Goal: Task Accomplishment & Management: Manage account settings

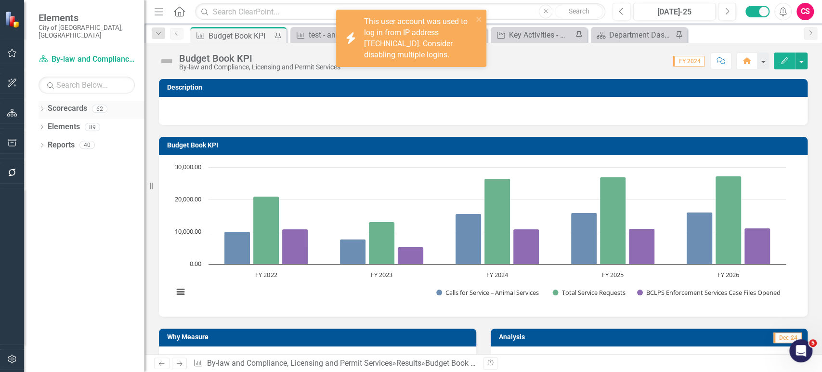
click at [42, 107] on icon "Dropdown" at bounding box center [42, 109] width 7 height 5
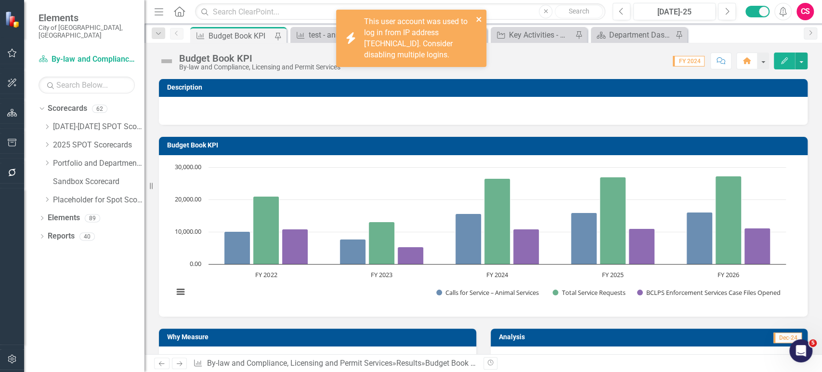
click at [476, 19] on icon "close" at bounding box center [479, 19] width 7 height 8
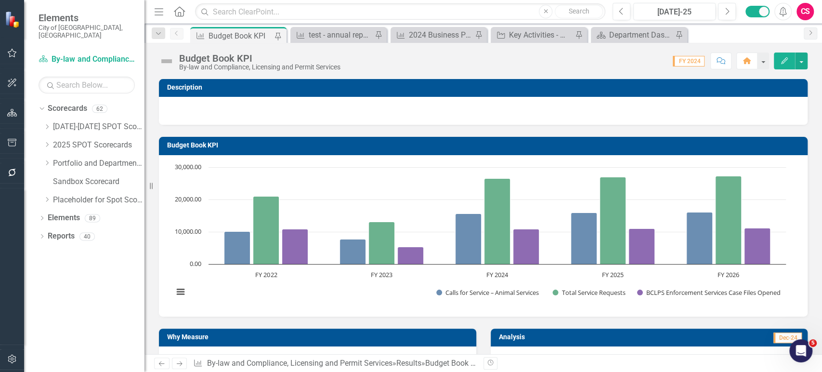
click at [14, 357] on icon "button" at bounding box center [12, 359] width 10 height 8
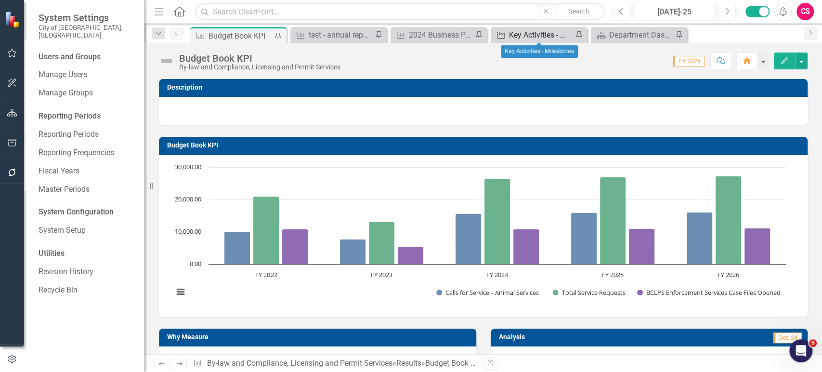
click at [524, 36] on div "Key Activities - Milestones" at bounding box center [541, 35] width 64 height 12
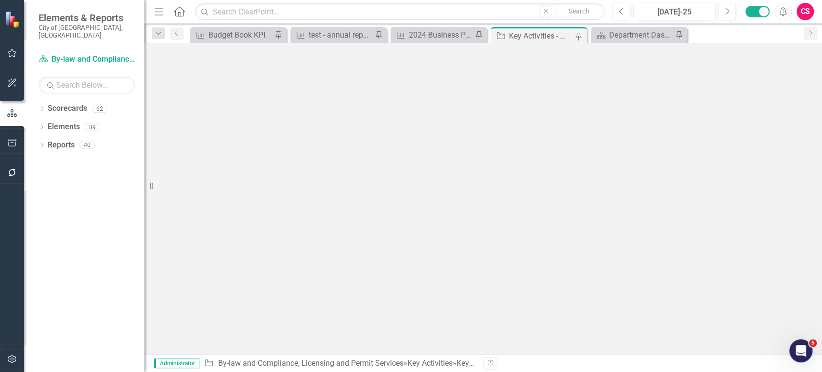
click at [12, 169] on icon "button" at bounding box center [12, 173] width 10 height 8
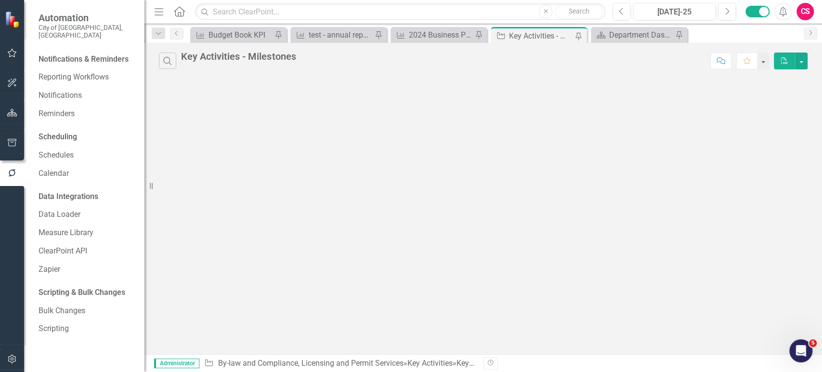
click at [8, 355] on icon "button" at bounding box center [12, 359] width 10 height 8
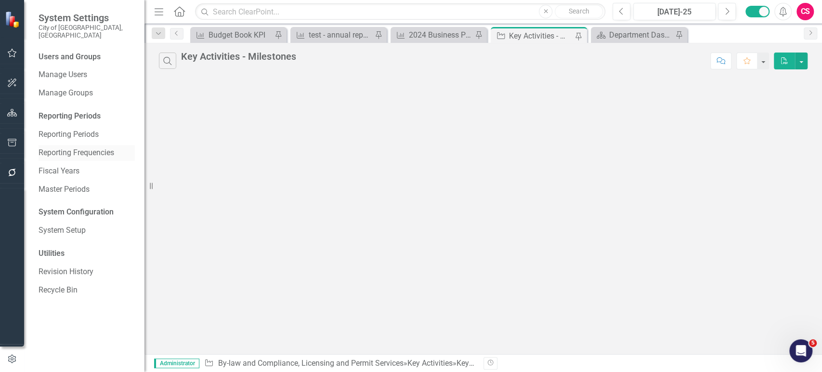
drag, startPoint x: 69, startPoint y: 146, endPoint x: 70, endPoint y: 139, distance: 6.8
click at [69, 147] on link "Reporting Frequencies" at bounding box center [87, 152] width 96 height 11
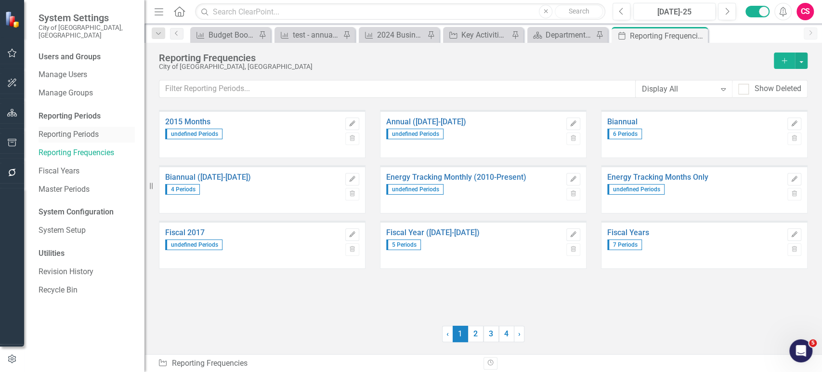
click at [69, 129] on link "Reporting Periods" at bounding box center [87, 134] width 96 height 11
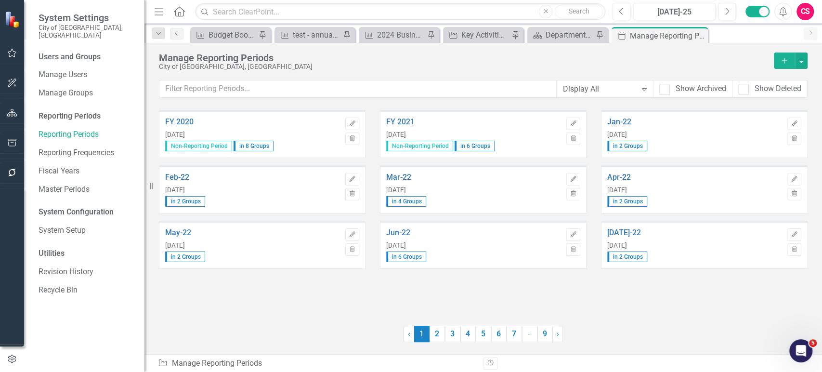
click at [85, 325] on div "Users and Groups Manage Users Manage Groups Reporting Periods Reporting Periods…" at bounding box center [84, 212] width 120 height 320
click at [78, 147] on link "Reporting Frequencies" at bounding box center [87, 152] width 96 height 11
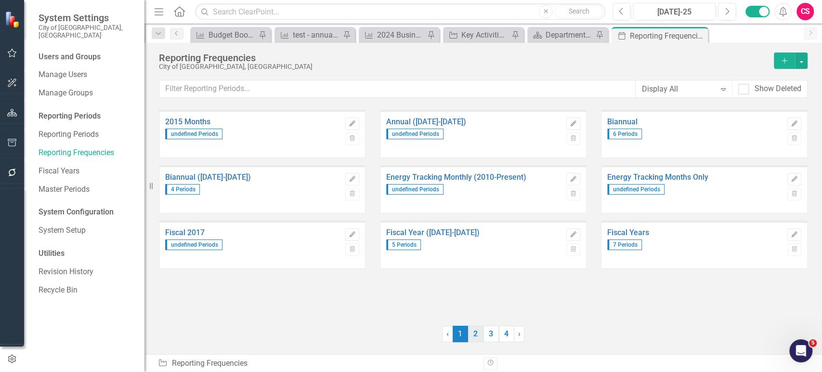
click at [479, 330] on link "2" at bounding box center [475, 334] width 15 height 16
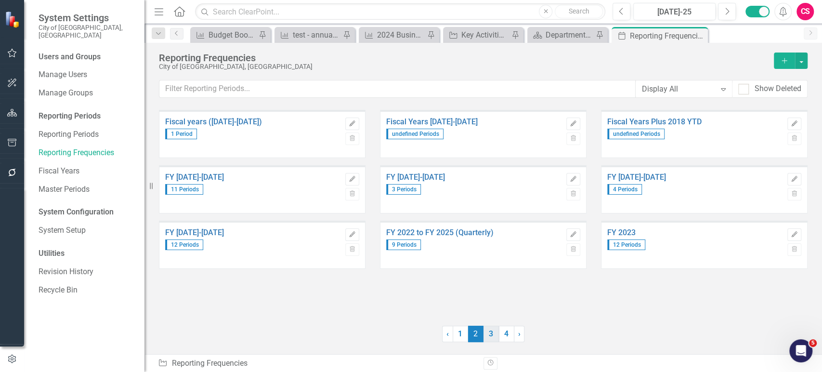
click at [489, 331] on link "3" at bounding box center [490, 334] width 15 height 16
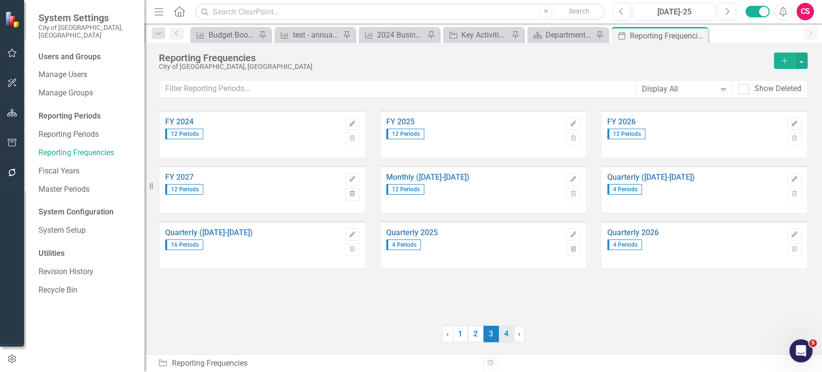
click at [507, 336] on link "4" at bounding box center [506, 334] width 15 height 16
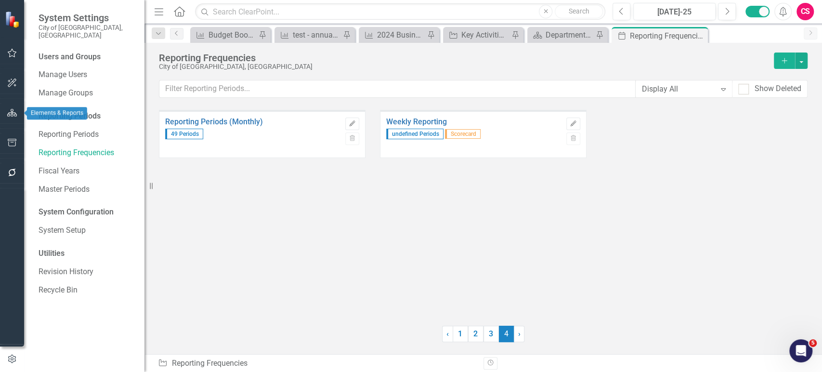
click at [15, 117] on button "button" at bounding box center [12, 113] width 22 height 20
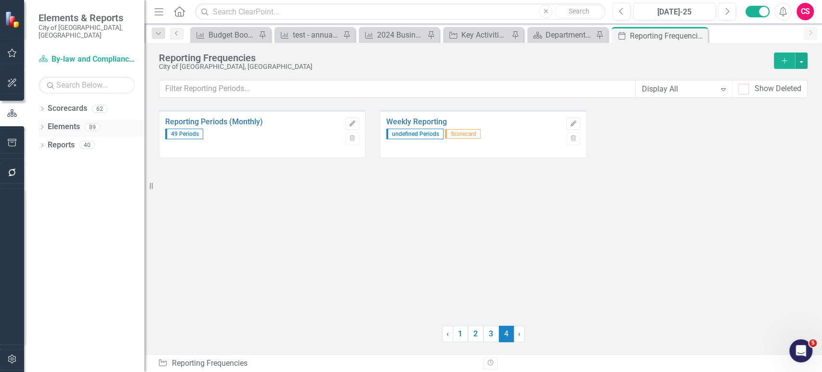
click at [39, 125] on icon "Dropdown" at bounding box center [42, 127] width 7 height 5
click at [41, 107] on icon "Dropdown" at bounding box center [42, 109] width 7 height 5
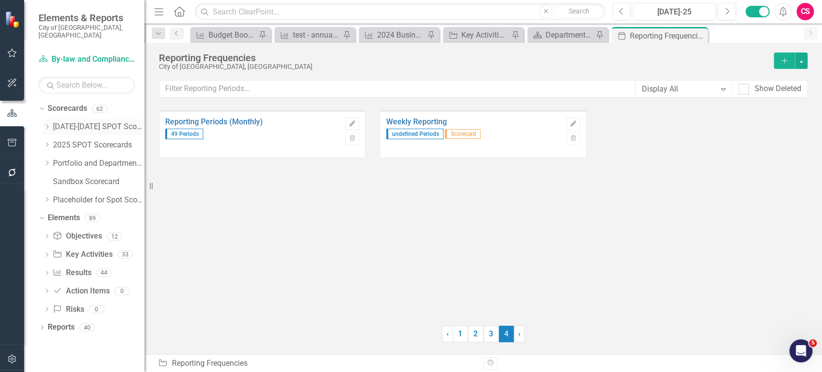
click at [43, 124] on icon "Dropdown" at bounding box center [46, 127] width 7 height 6
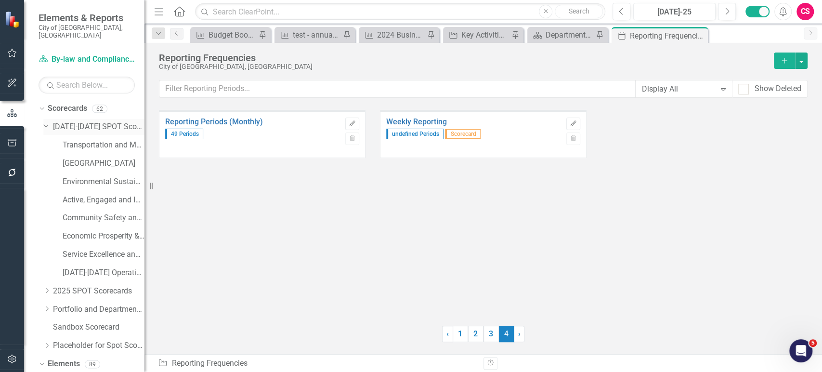
click at [43, 121] on icon "Dropdown" at bounding box center [46, 124] width 6 height 7
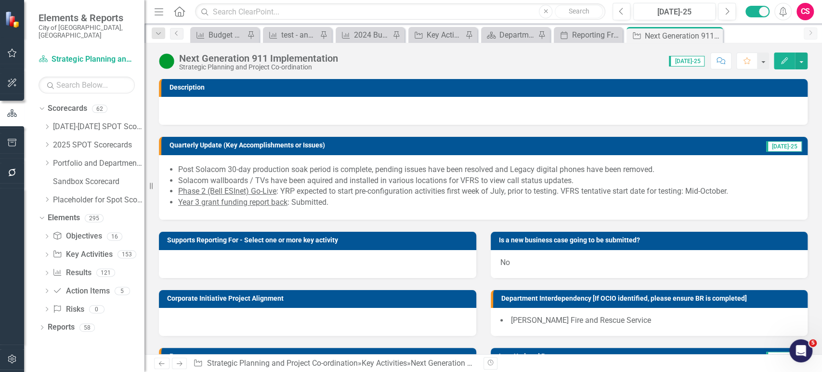
click at [784, 57] on icon "Edit" at bounding box center [784, 60] width 9 height 7
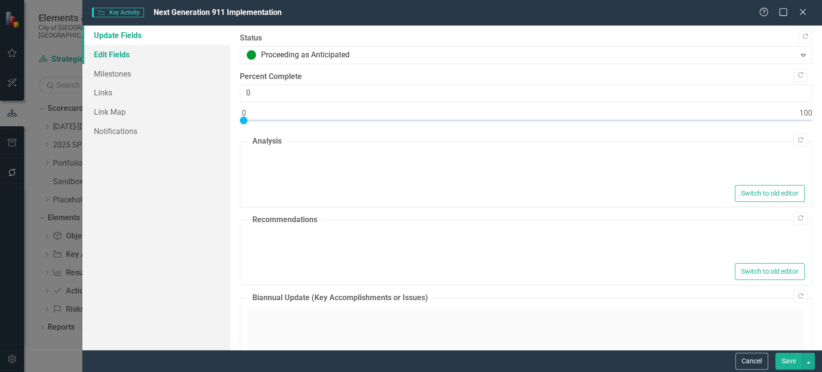
click at [160, 58] on link "Edit Fields" at bounding box center [156, 54] width 148 height 19
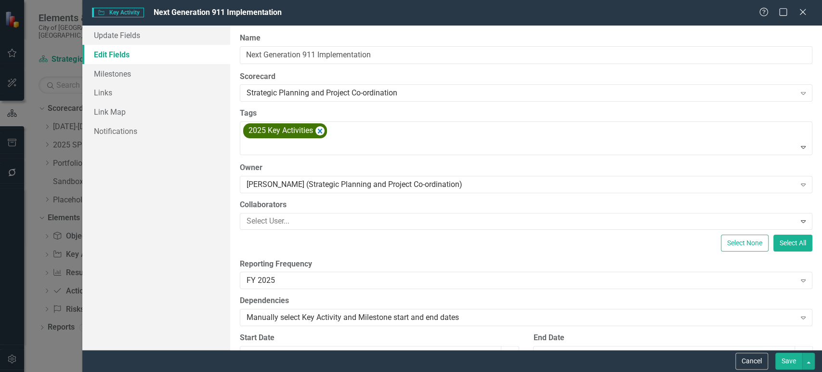
click at [748, 367] on button "Cancel" at bounding box center [751, 361] width 33 height 17
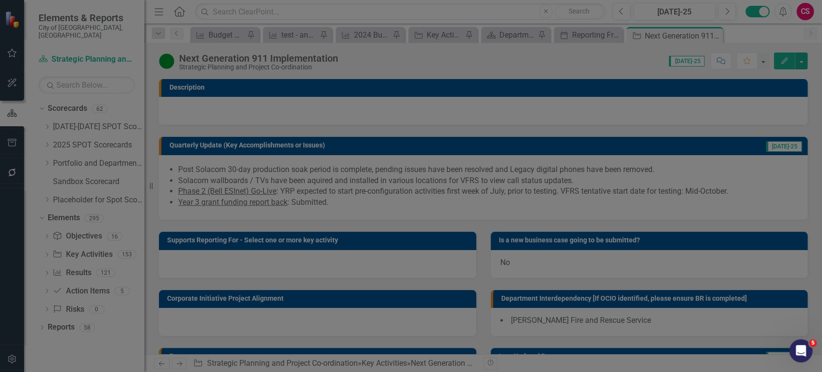
scroll to position [74, 0]
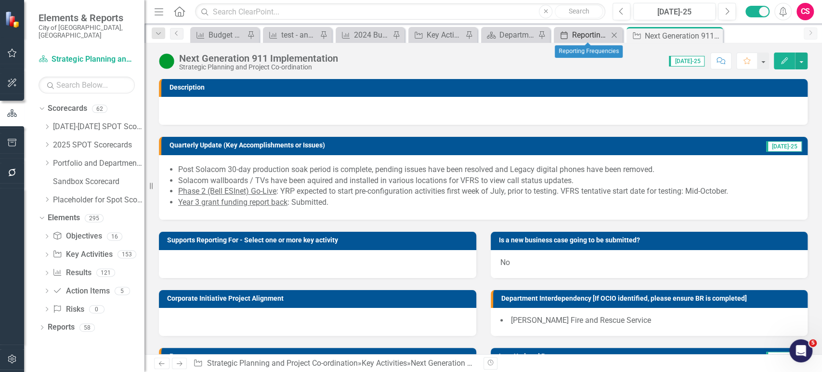
click at [582, 34] on div "Reporting Frequencies" at bounding box center [590, 35] width 36 height 12
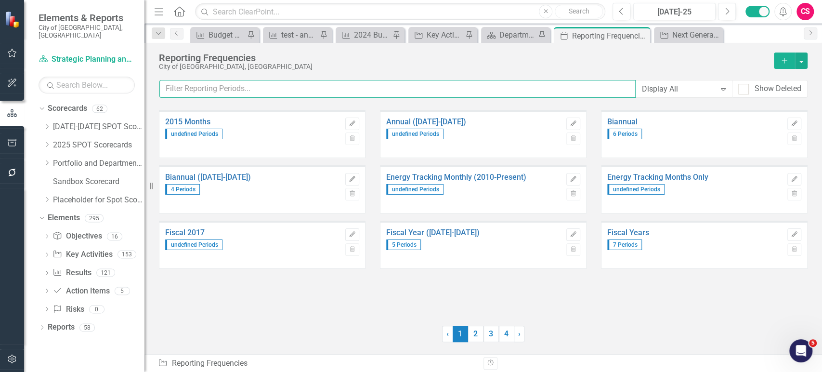
click at [305, 89] on input "text" at bounding box center [397, 89] width 476 height 18
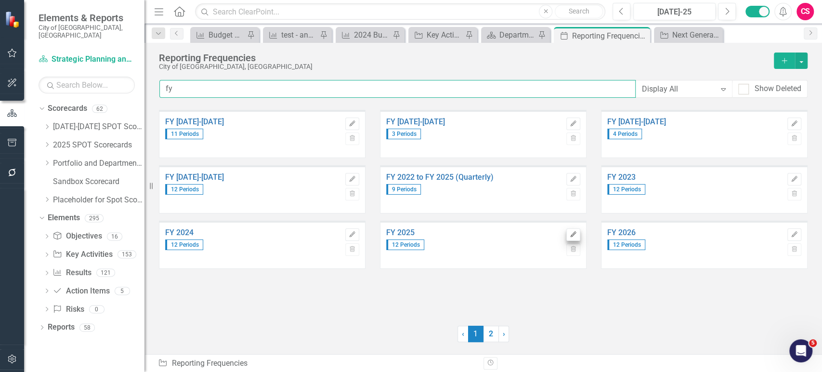
type input "fy"
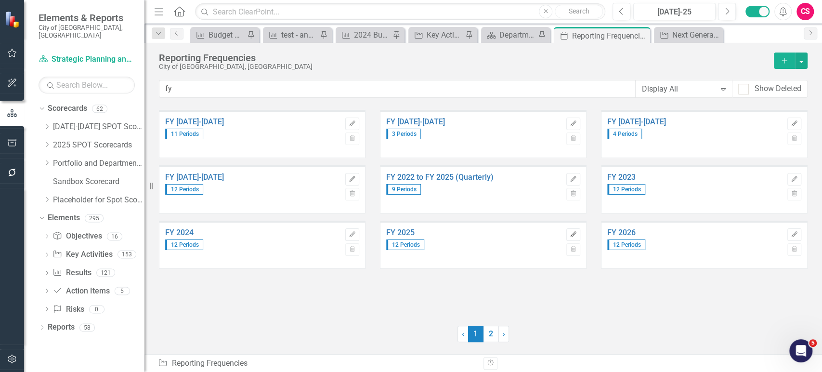
click at [573, 233] on icon "Edit" at bounding box center [573, 235] width 7 height 6
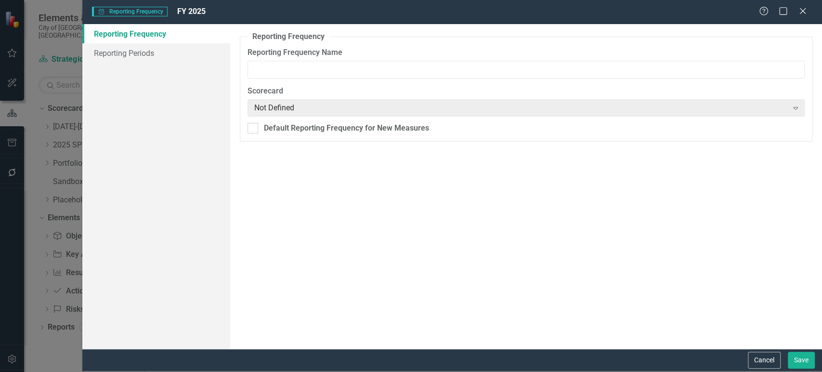
type input "FY 2025"
click at [93, 49] on link "Reporting Periods" at bounding box center [156, 52] width 148 height 19
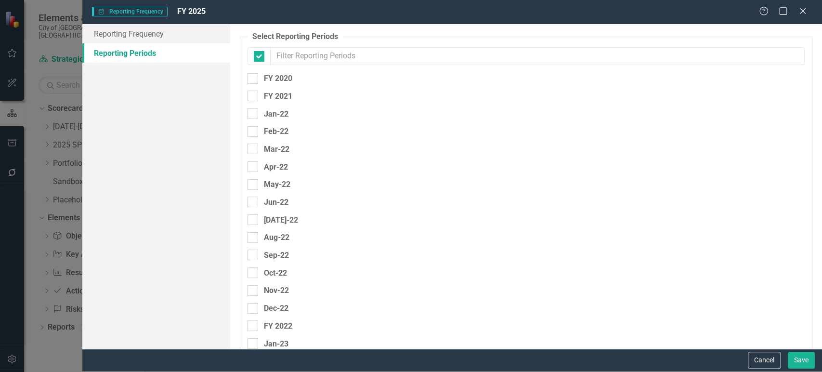
checkbox input "false"
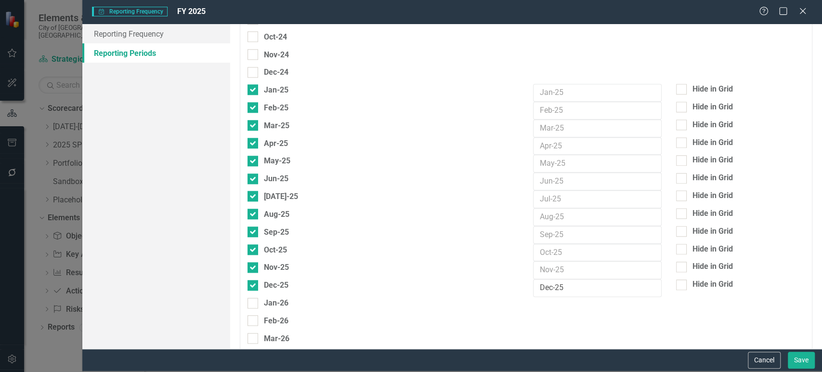
scroll to position [666, 0]
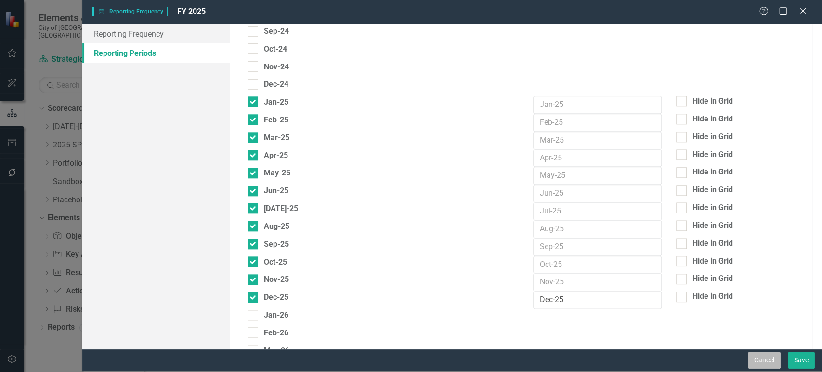
click at [755, 361] on button "Cancel" at bounding box center [764, 360] width 33 height 17
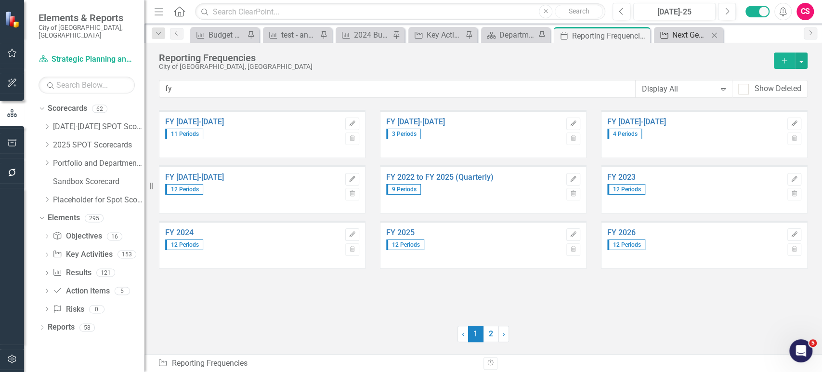
click at [679, 38] on div "Next Generation 911 Implementation" at bounding box center [690, 35] width 36 height 12
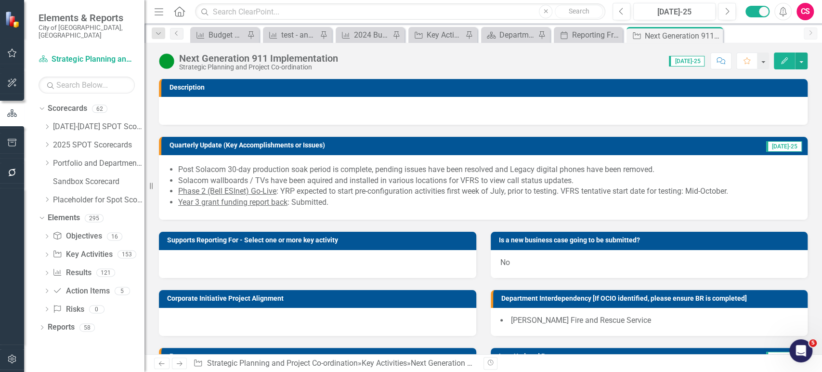
click at [161, 362] on icon "Previous" at bounding box center [161, 363] width 8 height 6
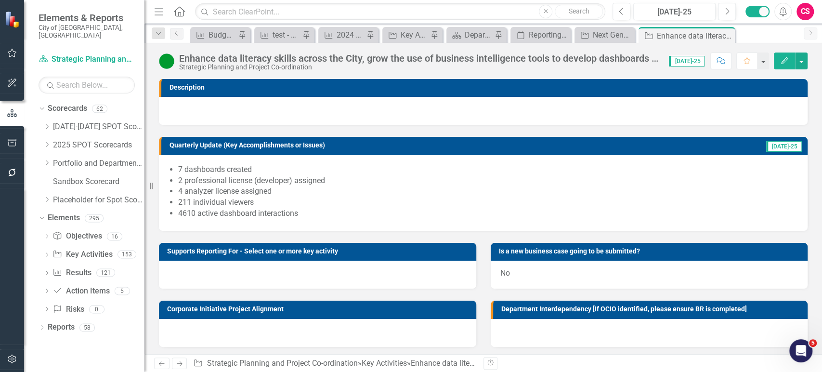
click at [180, 362] on icon at bounding box center [180, 363] width 6 height 5
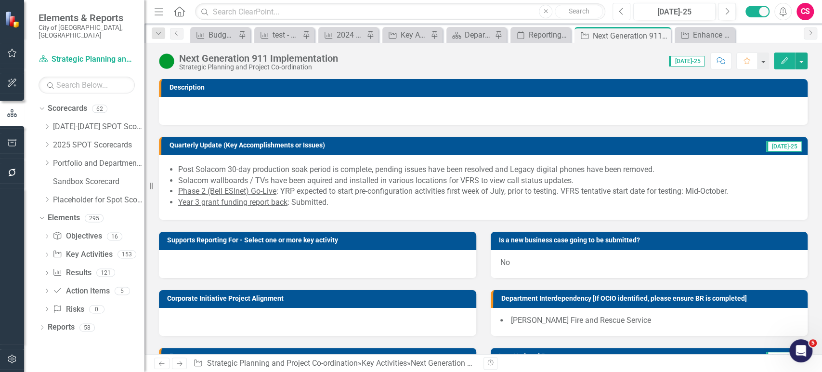
click at [618, 13] on button "Previous" at bounding box center [622, 11] width 18 height 17
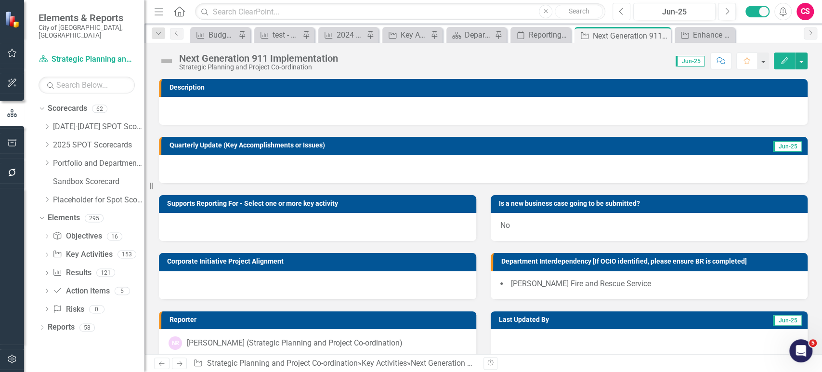
click at [626, 13] on button "Previous" at bounding box center [622, 11] width 18 height 17
click at [729, 15] on button "Next" at bounding box center [727, 11] width 18 height 17
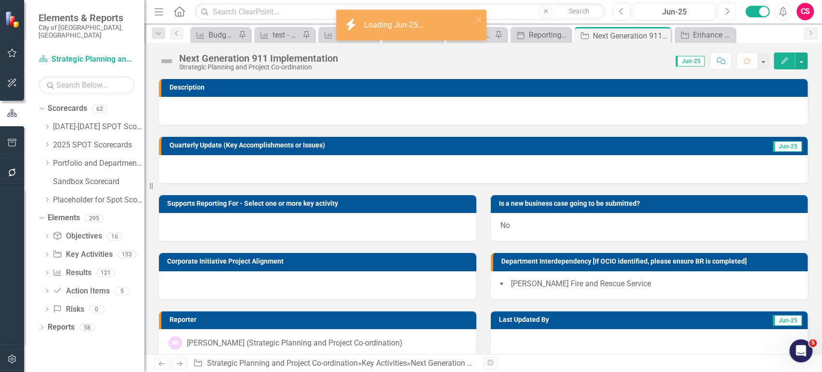
click at [729, 15] on button "Next" at bounding box center [727, 11] width 18 height 17
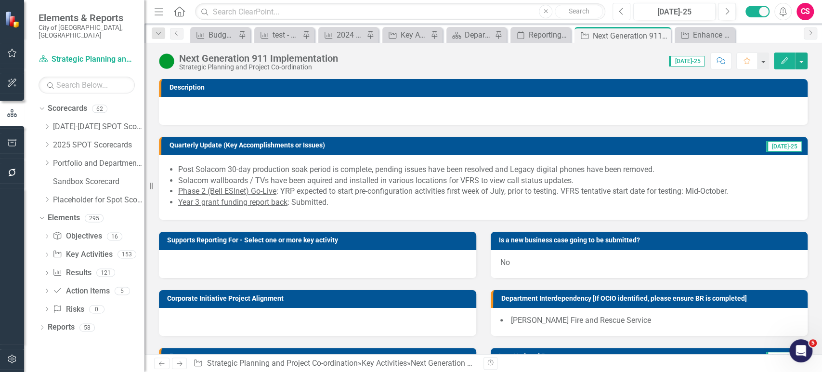
click at [622, 14] on icon "button" at bounding box center [621, 11] width 4 height 7
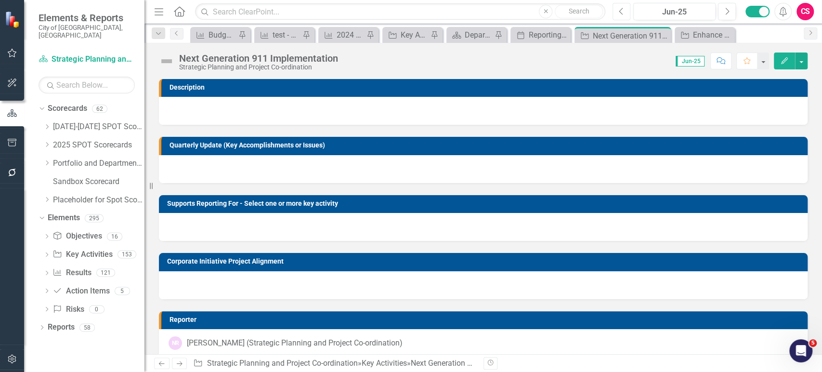
click at [622, 14] on icon "button" at bounding box center [621, 11] width 4 height 7
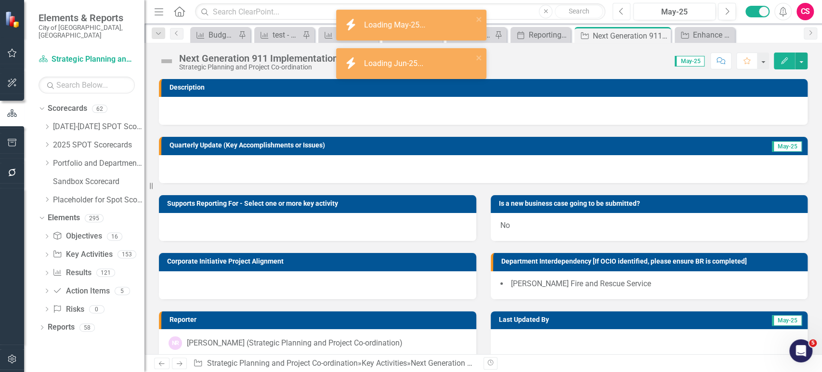
click at [622, 14] on icon "button" at bounding box center [621, 11] width 4 height 7
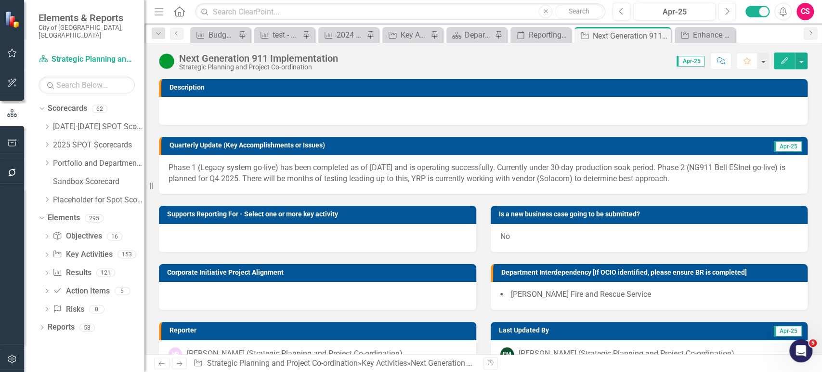
click at [727, 13] on icon "button" at bounding box center [728, 11] width 4 height 7
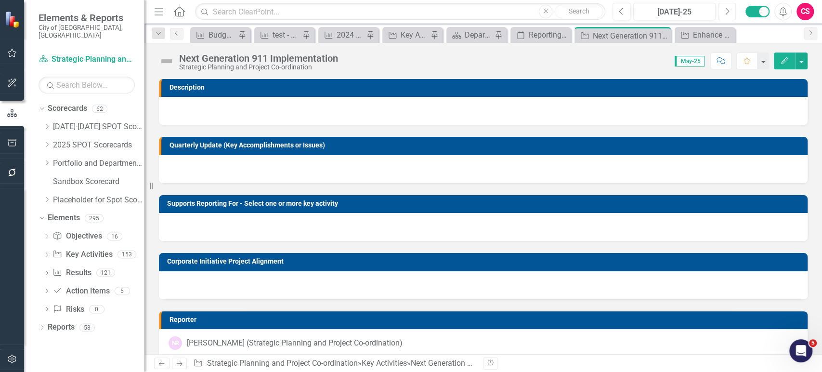
click at [727, 13] on icon "button" at bounding box center [728, 11] width 4 height 7
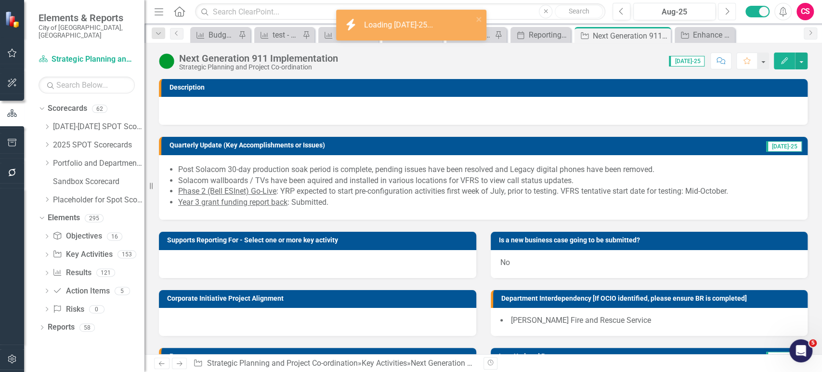
click at [727, 13] on icon "button" at bounding box center [728, 11] width 4 height 7
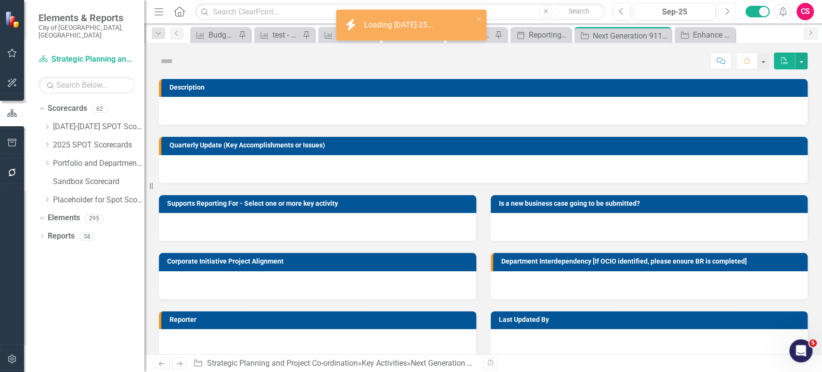
click at [727, 13] on icon "button" at bounding box center [728, 11] width 4 height 7
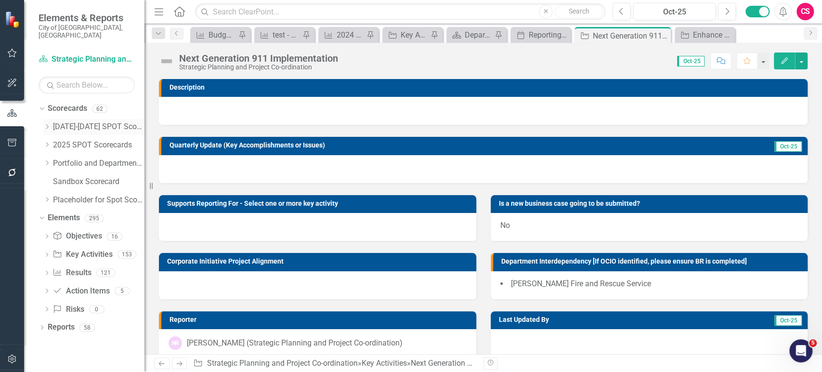
click at [47, 123] on div "Dropdown" at bounding box center [46, 127] width 7 height 8
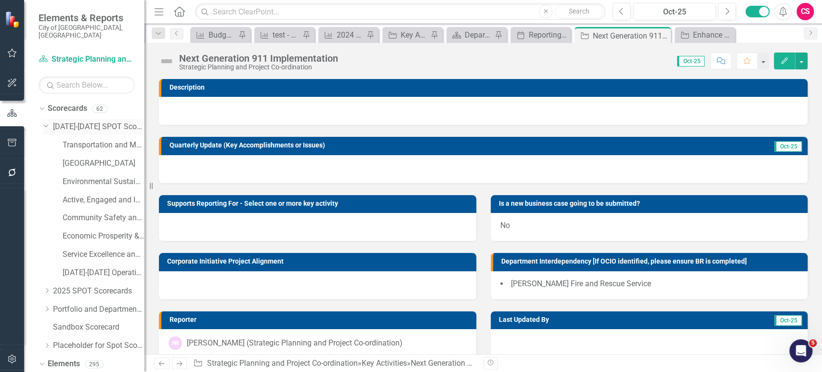
click at [47, 122] on div "Dropdown [DATE]-[DATE] SPOT Scorecards" at bounding box center [93, 127] width 101 height 16
click at [46, 125] on div "Dropdown" at bounding box center [48, 127] width 10 height 5
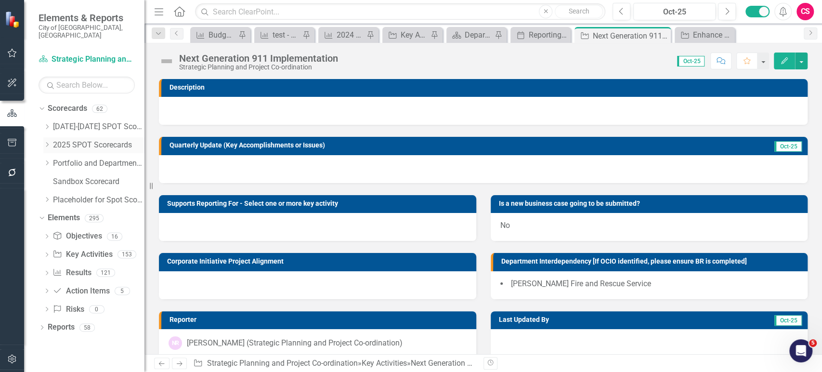
click at [46, 142] on div "Dropdown 2025 SPOT Scorecards" at bounding box center [93, 145] width 101 height 16
click at [46, 142] on icon "Dropdown" at bounding box center [46, 145] width 7 height 6
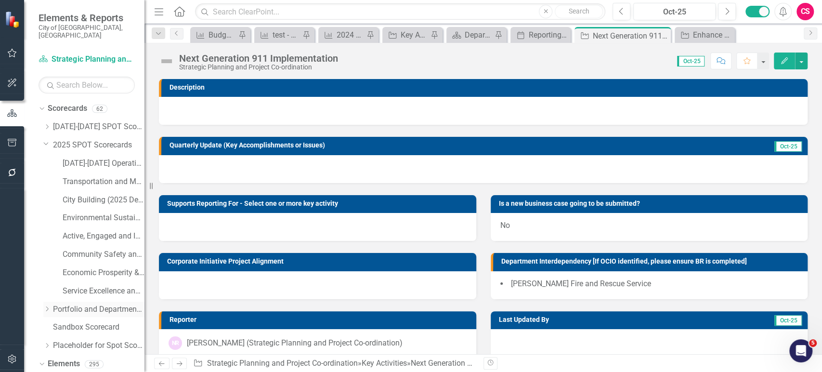
click at [46, 305] on div "Dropdown" at bounding box center [46, 309] width 7 height 8
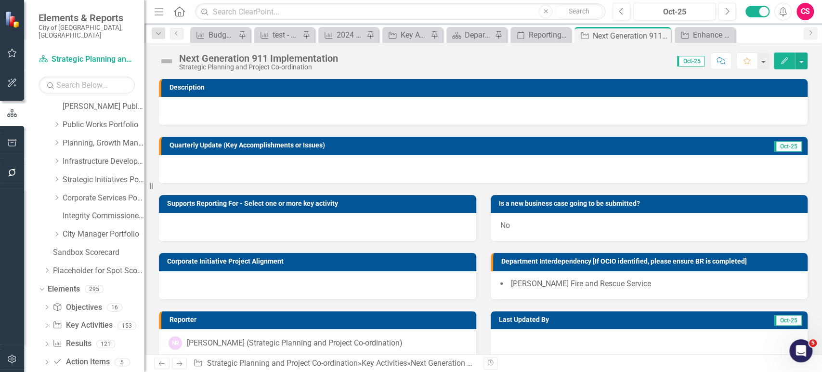
scroll to position [126, 0]
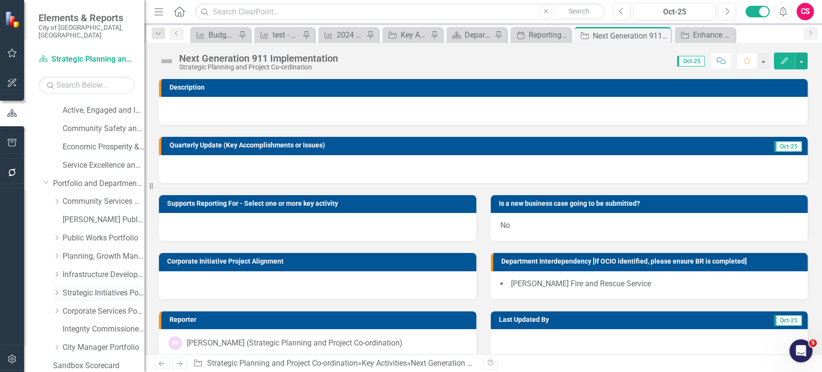
click at [55, 289] on icon "Dropdown" at bounding box center [56, 292] width 7 height 6
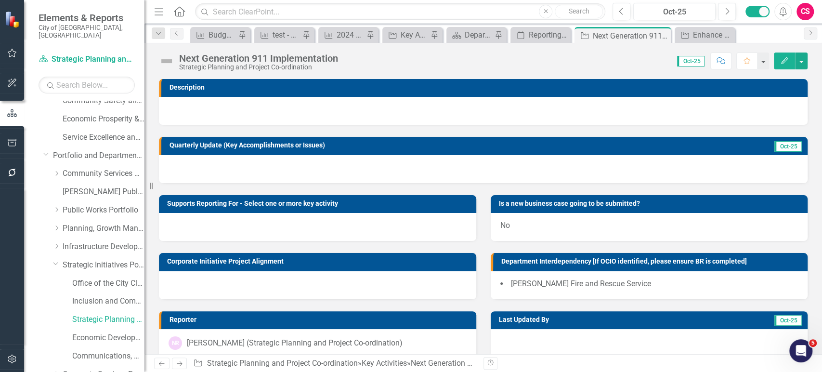
drag, startPoint x: 146, startPoint y: 151, endPoint x: 139, endPoint y: 163, distance: 14.7
click at [139, 163] on div "Elements & Reports City of [GEOGRAPHIC_DATA], ON Scorecard Strategic Planning a…" at bounding box center [72, 186] width 144 height 372
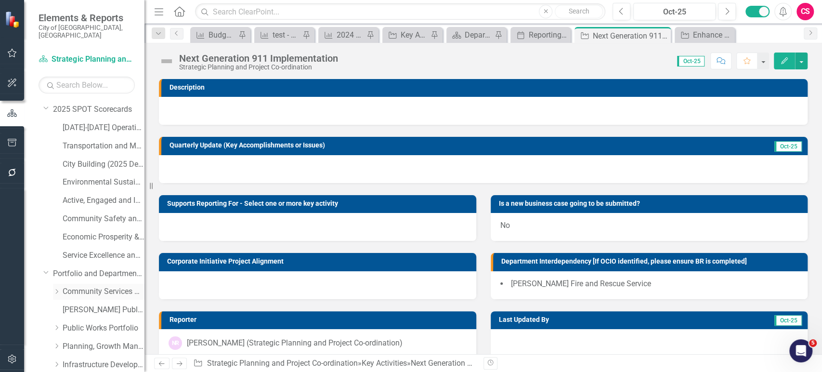
scroll to position [31, 0]
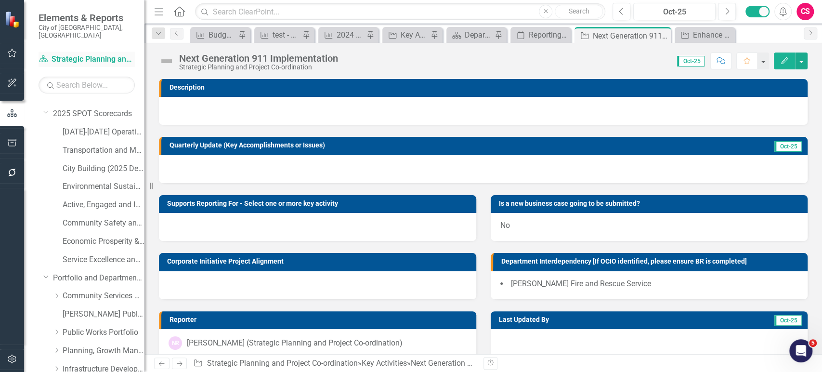
click at [95, 54] on link "Scorecard Strategic Planning and Project Co-ordination" at bounding box center [87, 59] width 96 height 11
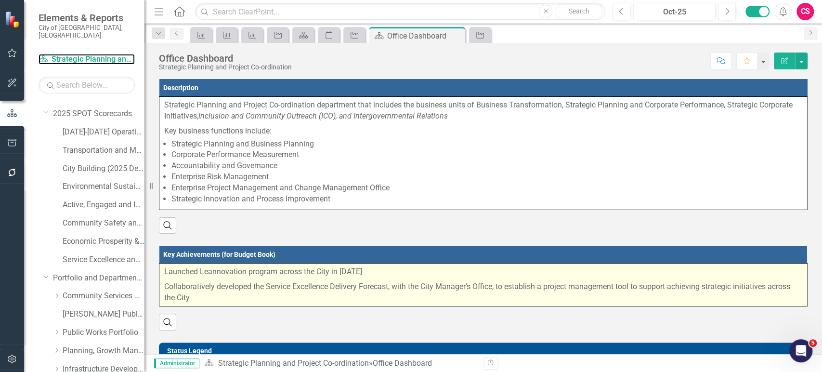
scroll to position [252, 0]
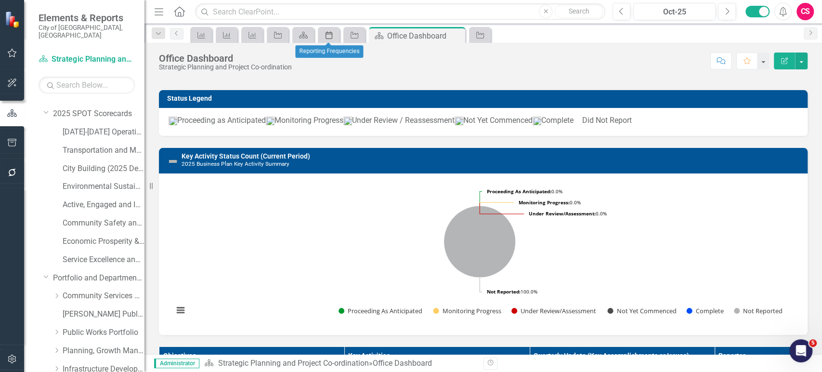
click at [327, 34] on icon at bounding box center [329, 35] width 7 height 8
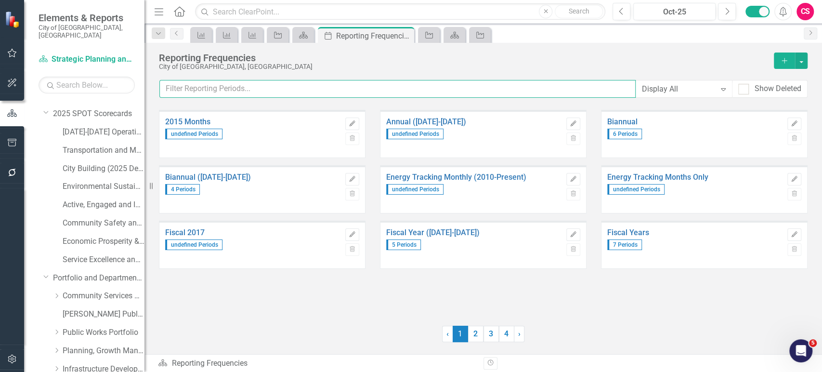
click at [299, 84] on input "text" at bounding box center [397, 89] width 476 height 18
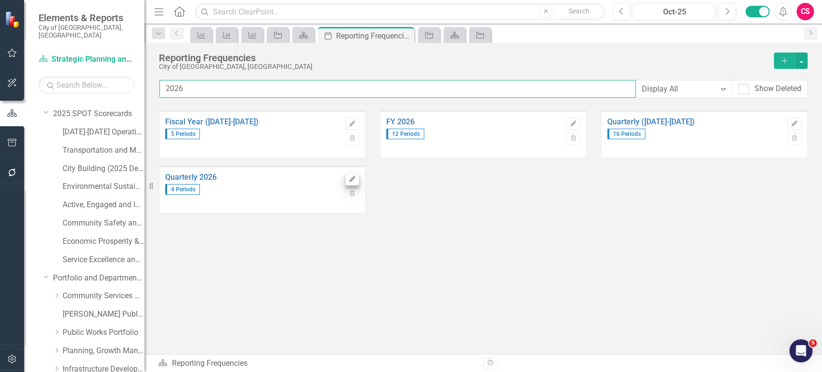
type input "2026"
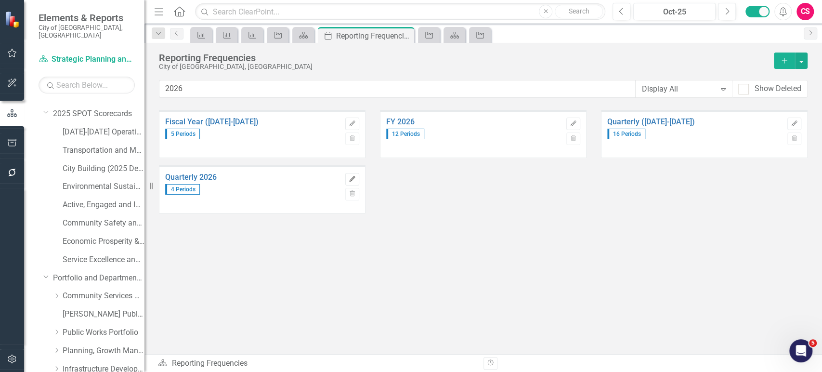
click at [347, 176] on button "Edit" at bounding box center [352, 179] width 14 height 13
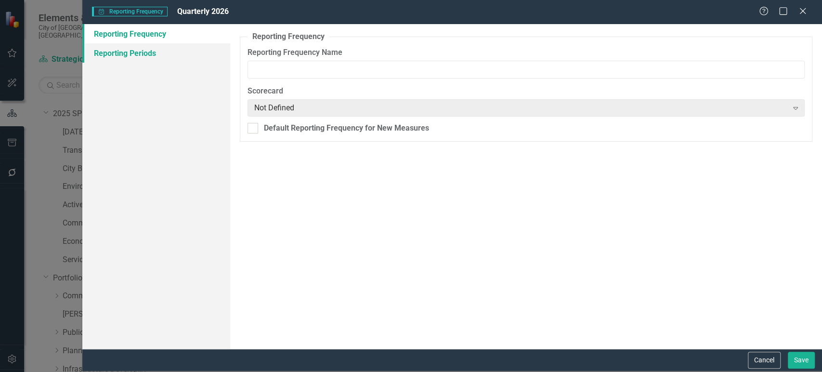
type input "Quarterly 2026"
click at [156, 58] on link "Reporting Periods" at bounding box center [156, 52] width 148 height 19
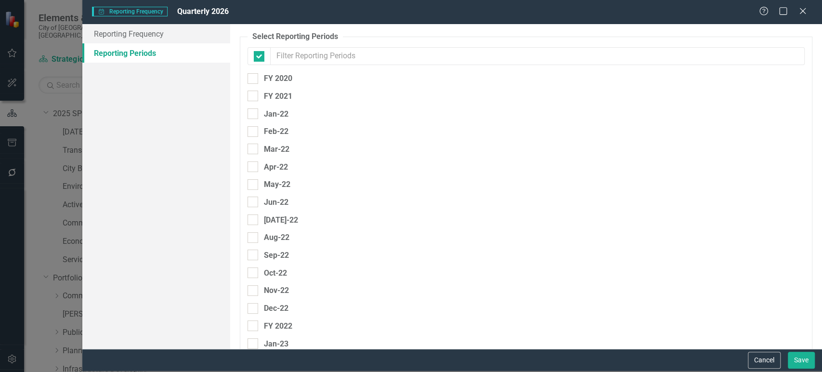
checkbox input "false"
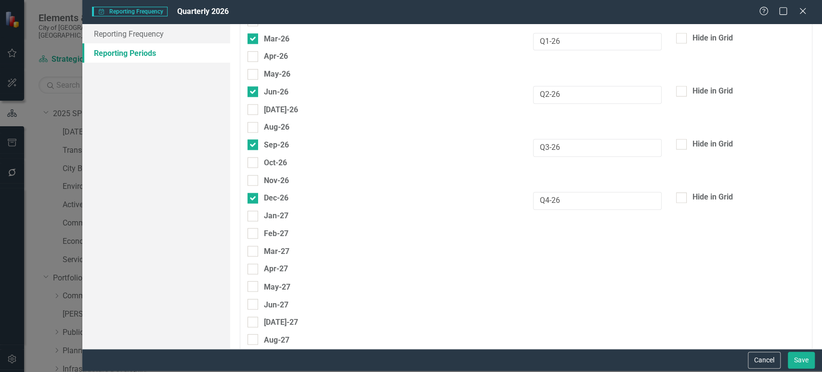
scroll to position [977, 0]
click at [757, 362] on button "Cancel" at bounding box center [764, 360] width 33 height 17
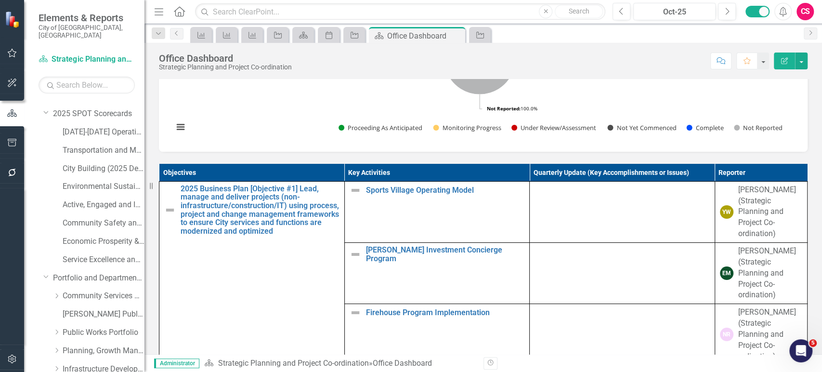
scroll to position [492, 0]
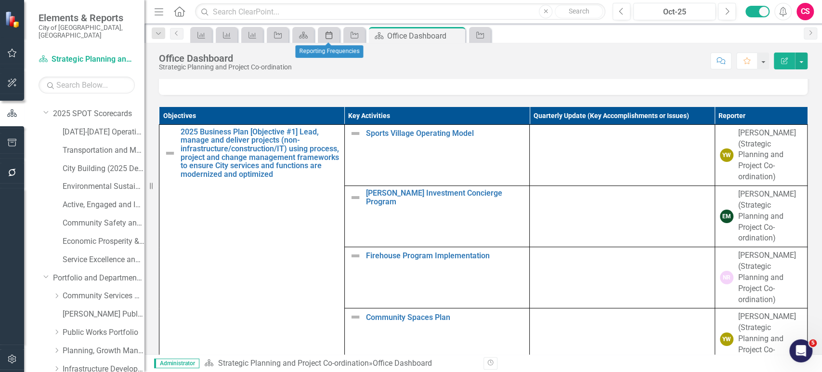
click at [328, 34] on icon "Period" at bounding box center [329, 35] width 10 height 8
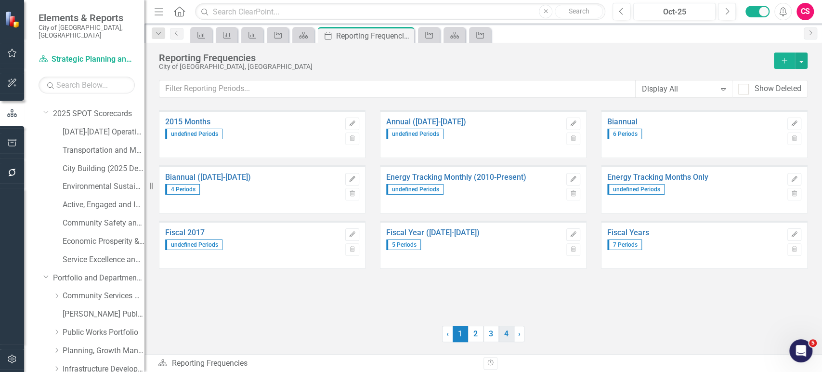
click at [507, 338] on link "4" at bounding box center [506, 334] width 15 height 16
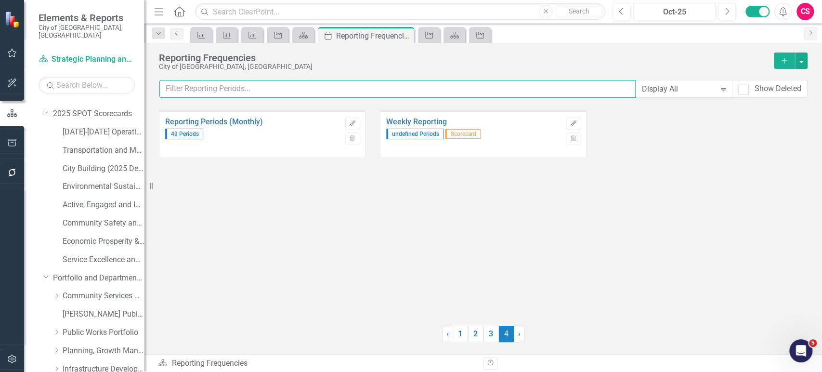
click at [350, 92] on input "text" at bounding box center [397, 89] width 476 height 18
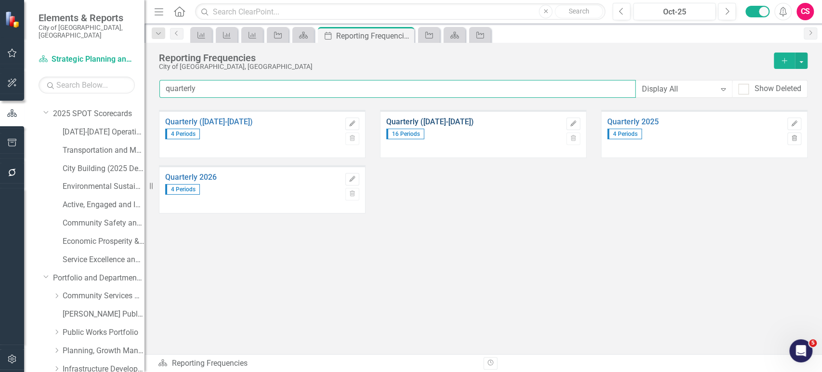
type input "quarterly"
click at [445, 118] on link "Quarterly ([DATE]-[DATE])" at bounding box center [473, 122] width 175 height 9
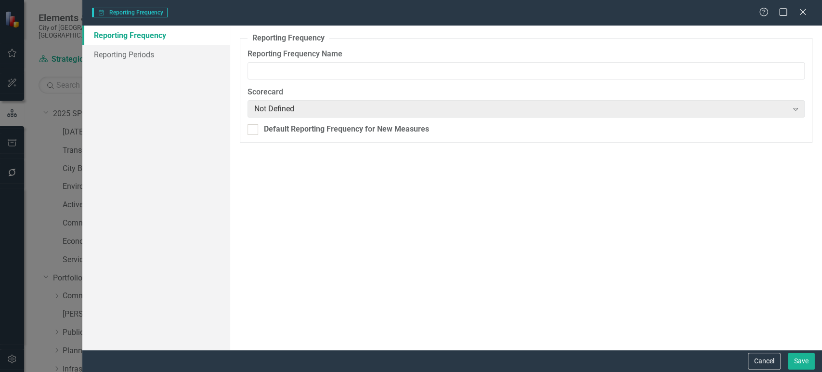
type input "Quarterly ([DATE]-[DATE])"
click at [164, 50] on link "Reporting Periods" at bounding box center [156, 54] width 148 height 19
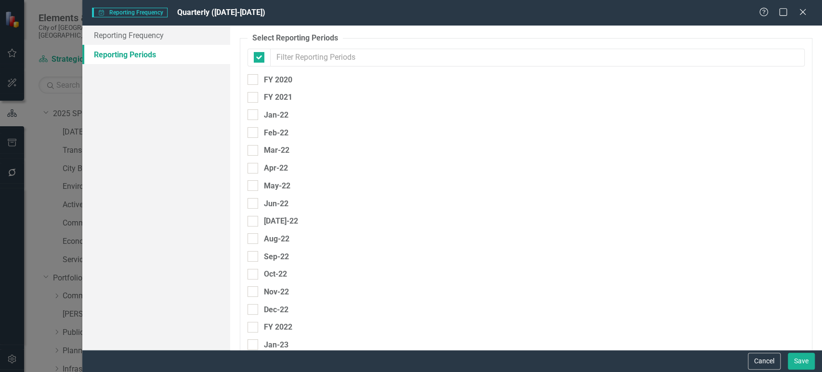
checkbox input "false"
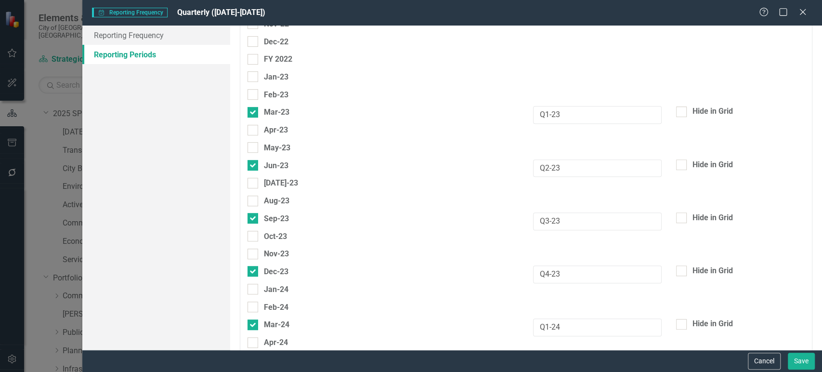
scroll to position [271, 0]
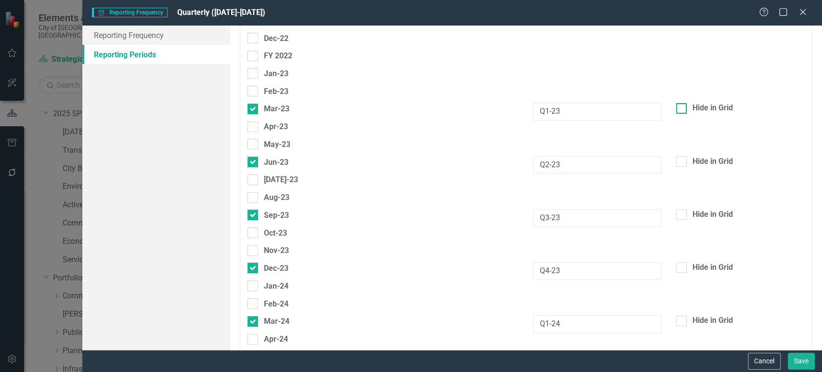
click at [676, 108] on input "Hide in Grid" at bounding box center [679, 106] width 6 height 6
checkbox input "true"
click at [676, 157] on input "Hide in Grid" at bounding box center [679, 159] width 6 height 6
checkbox input "true"
click at [676, 209] on input "Hide in Grid" at bounding box center [679, 212] width 6 height 6
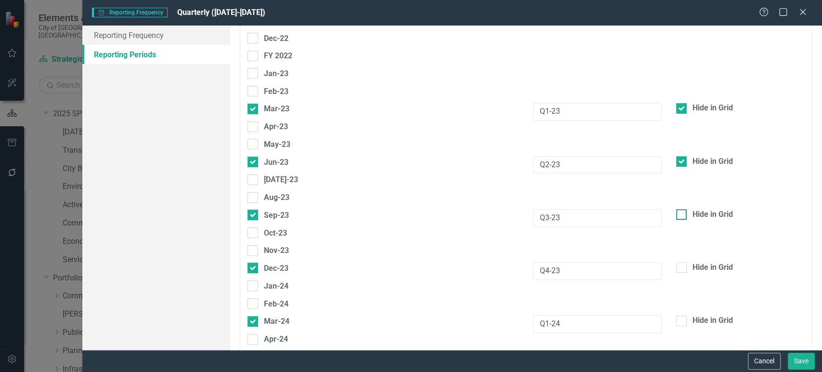
checkbox input "true"
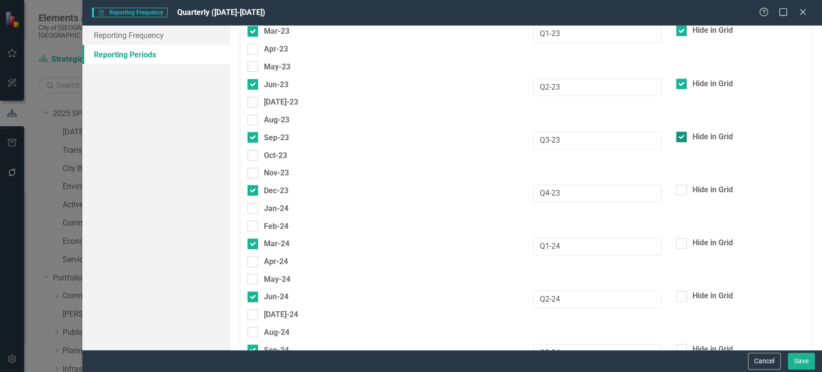
scroll to position [349, 0]
click at [677, 192] on div at bounding box center [681, 189] width 11 height 11
click at [677, 190] on input "Hide in Grid" at bounding box center [679, 187] width 6 height 6
checkbox input "true"
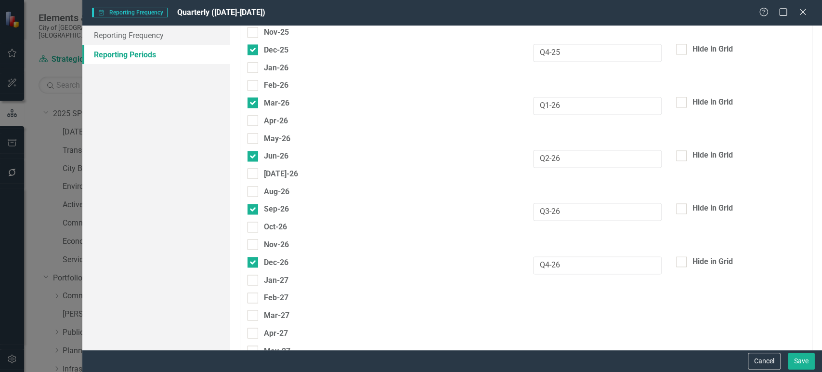
scroll to position [867, 0]
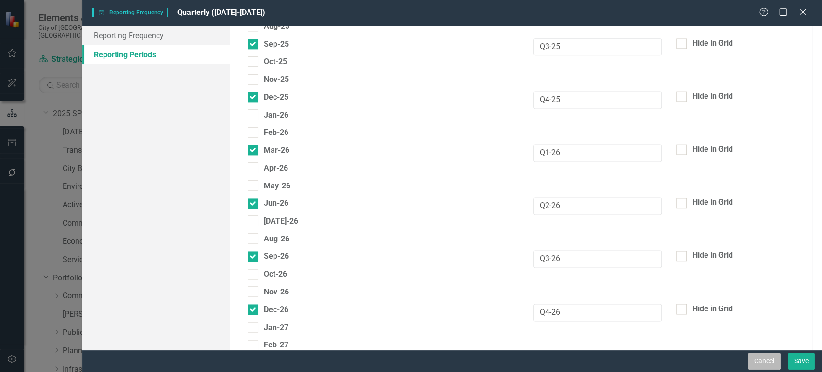
click at [766, 358] on button "Cancel" at bounding box center [764, 361] width 33 height 17
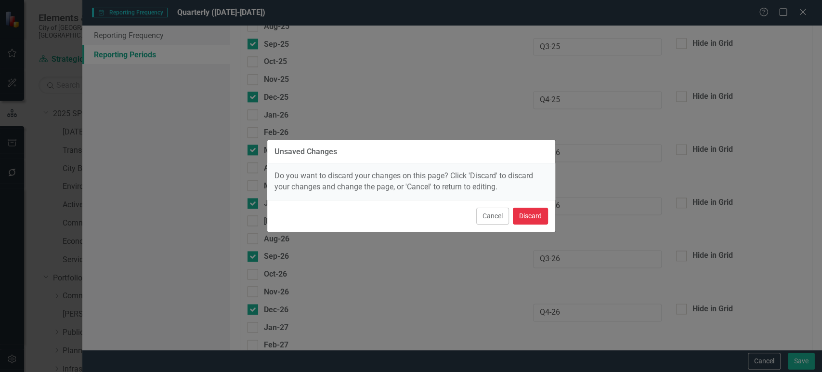
click at [539, 221] on button "Discard" at bounding box center [530, 216] width 35 height 17
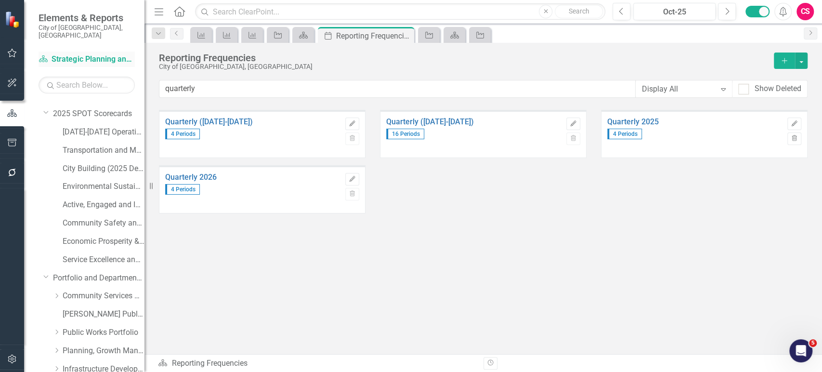
click at [117, 54] on link "Scorecard Strategic Planning and Project Co-ordination" at bounding box center [87, 59] width 96 height 11
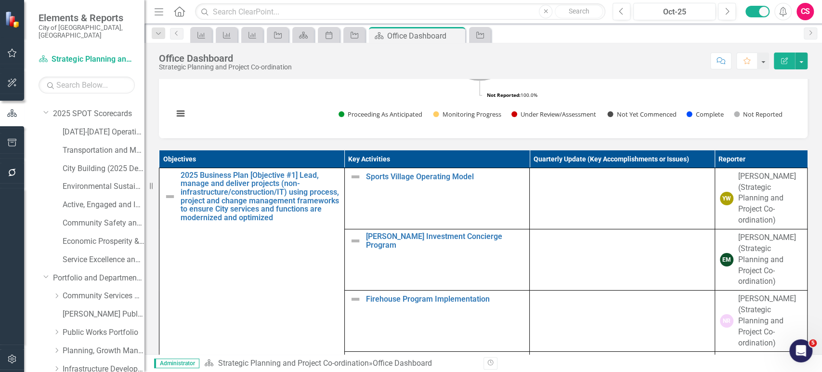
scroll to position [490, 0]
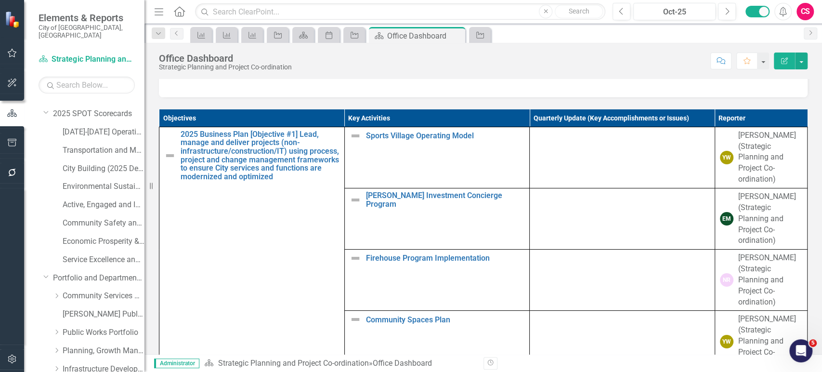
drag, startPoint x: 307, startPoint y: 294, endPoint x: 730, endPoint y: 165, distance: 441.8
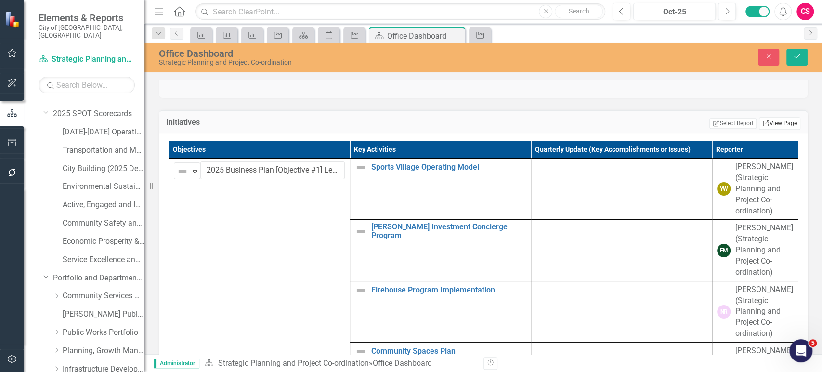
click at [778, 130] on link "Link View Page" at bounding box center [779, 123] width 41 height 13
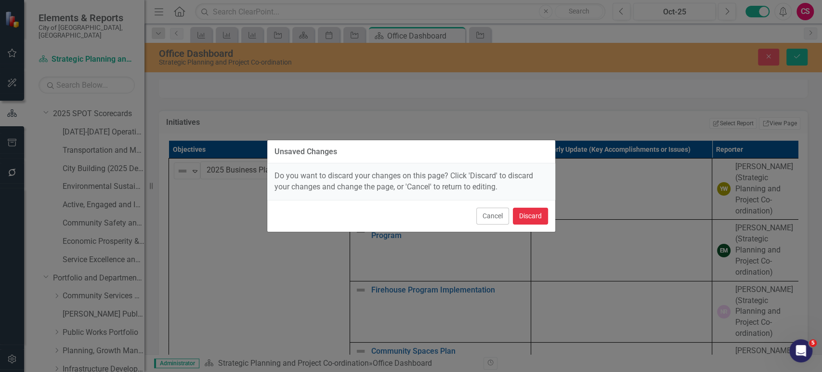
click at [534, 218] on button "Discard" at bounding box center [530, 216] width 35 height 17
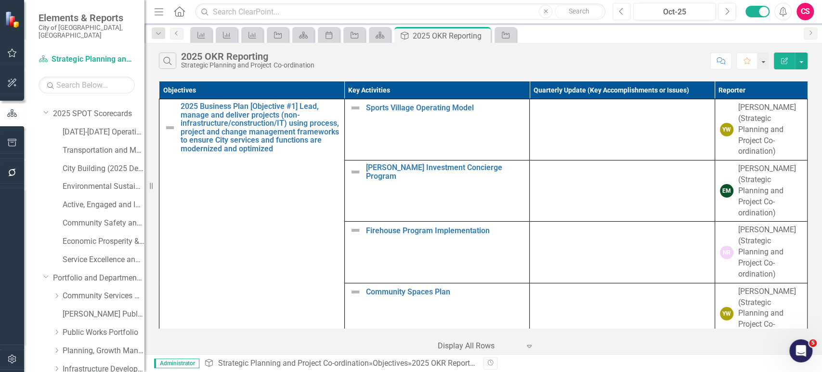
click at [624, 13] on icon "Previous" at bounding box center [621, 11] width 5 height 9
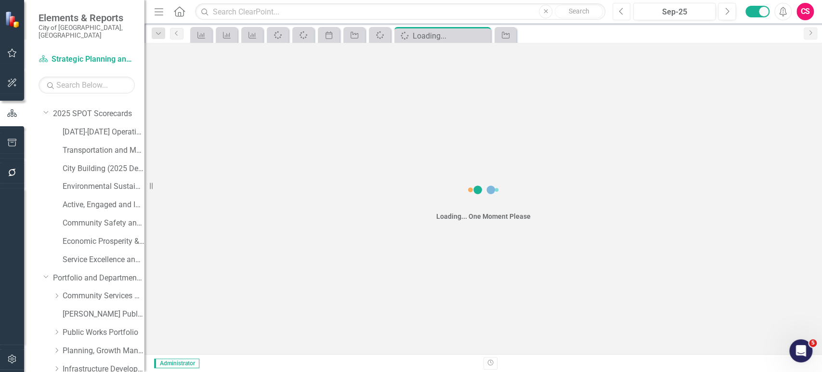
click at [624, 13] on icon "Previous" at bounding box center [621, 11] width 5 height 9
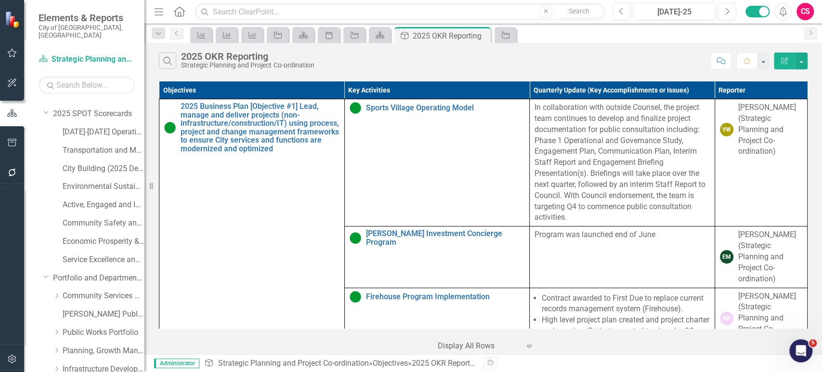
click at [784, 64] on icon "button" at bounding box center [784, 60] width 7 height 7
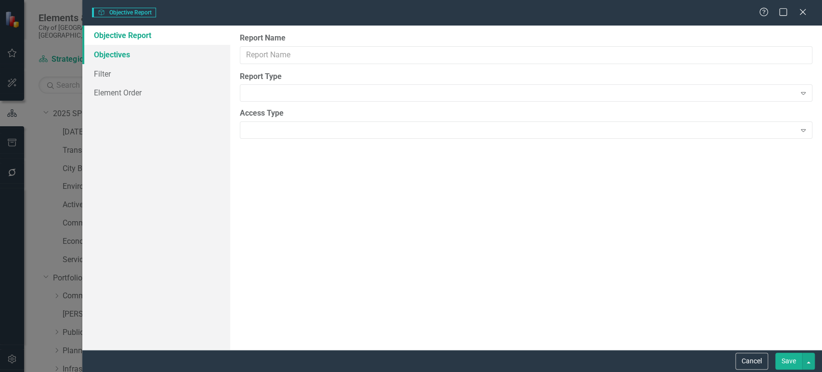
type input "2025 OKR Reporting"
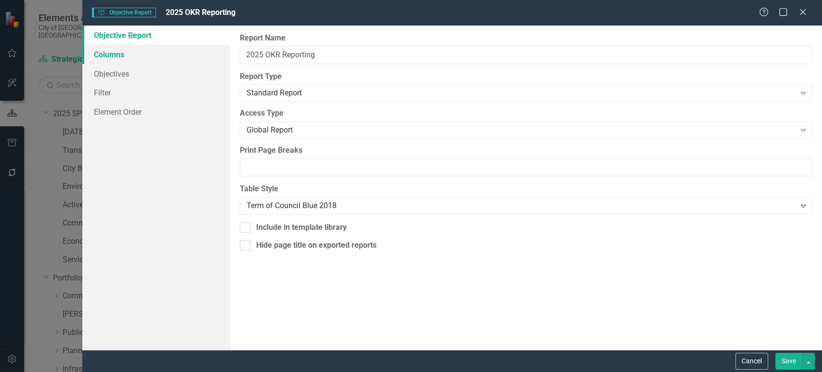
click at [165, 53] on link "Columns" at bounding box center [156, 54] width 148 height 19
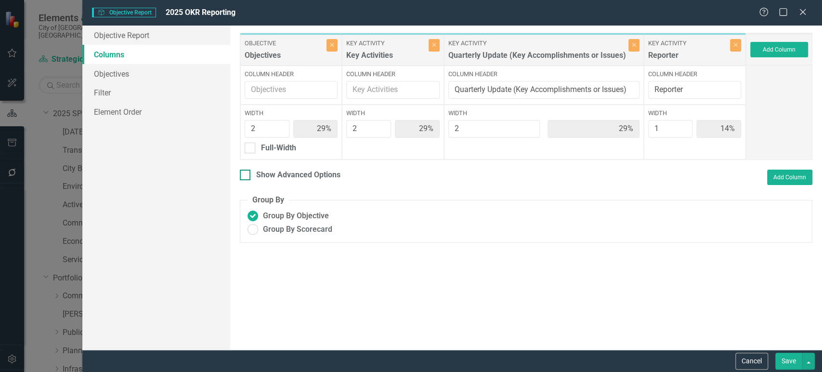
click at [243, 173] on input "Show Advanced Options" at bounding box center [243, 173] width 6 height 6
checkbox input "true"
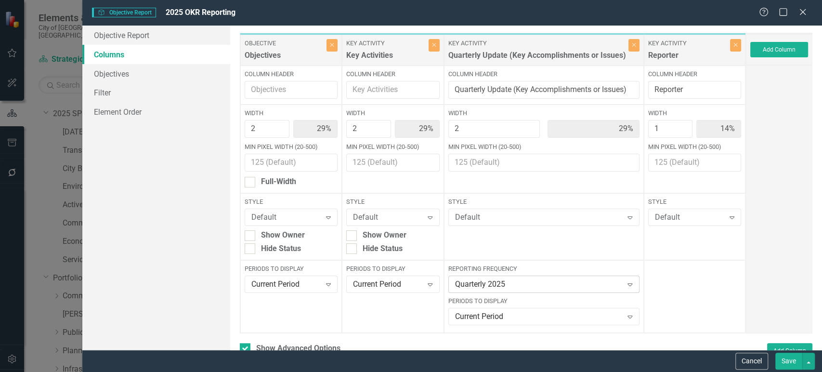
scroll to position [73, 0]
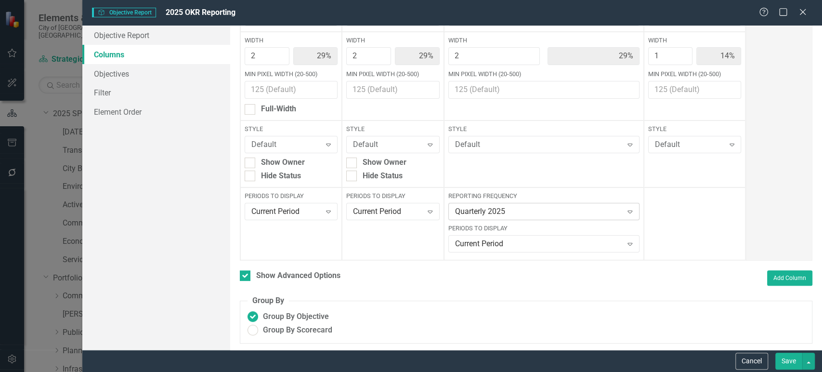
click at [516, 216] on div "Quarterly 2025" at bounding box center [539, 211] width 168 height 11
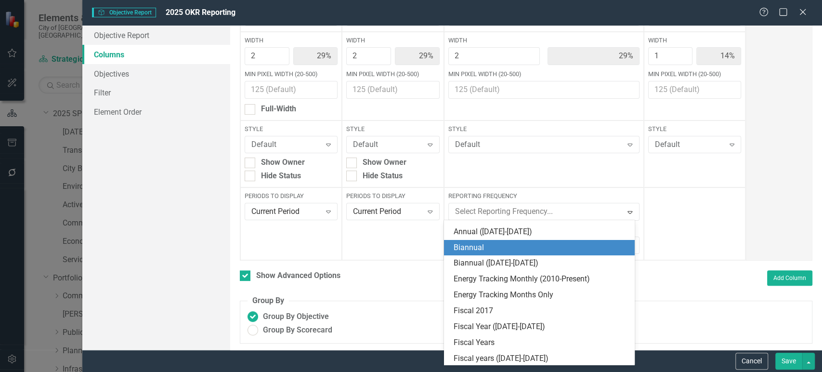
scroll to position [0, 0]
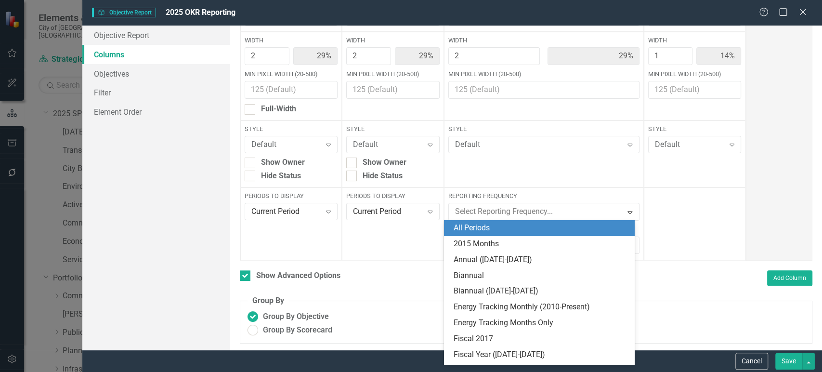
click at [506, 221] on div "All Periods" at bounding box center [539, 228] width 191 height 16
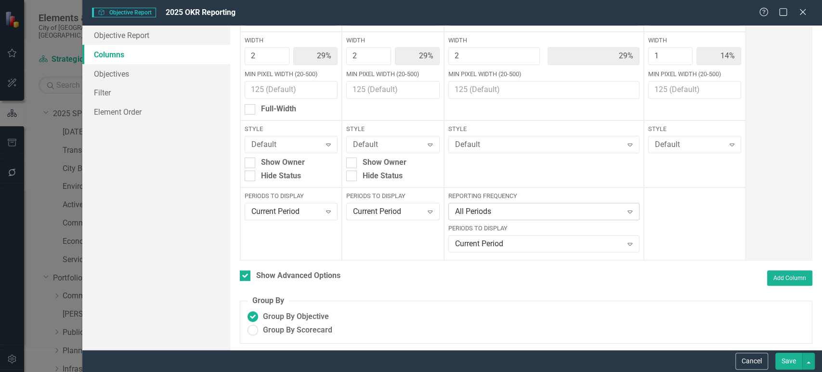
click at [484, 208] on div "All Periods" at bounding box center [539, 211] width 168 height 11
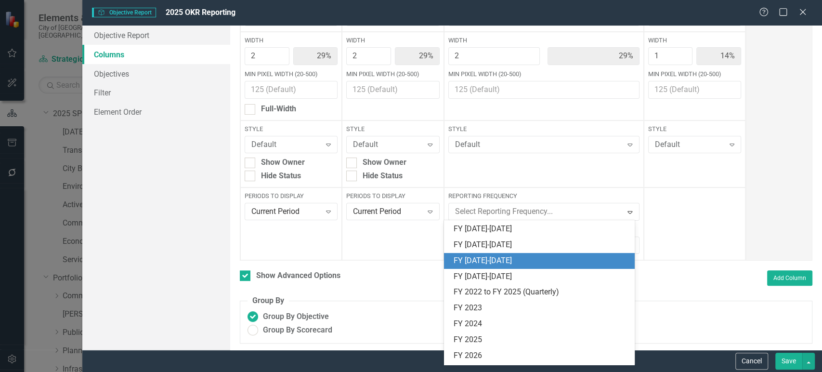
scroll to position [205, 0]
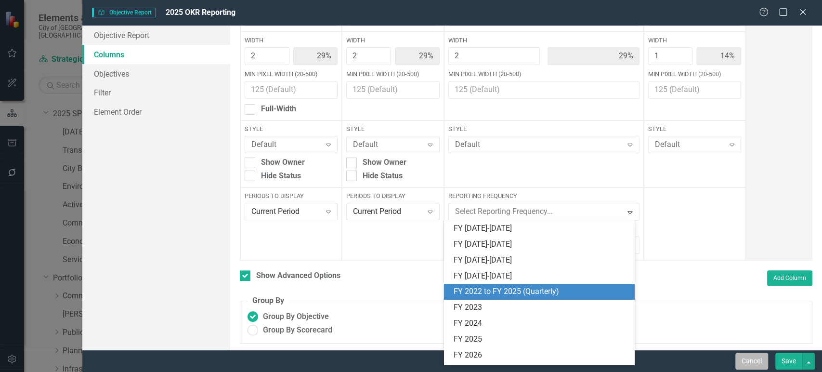
click at [750, 360] on button "Cancel" at bounding box center [751, 361] width 33 height 17
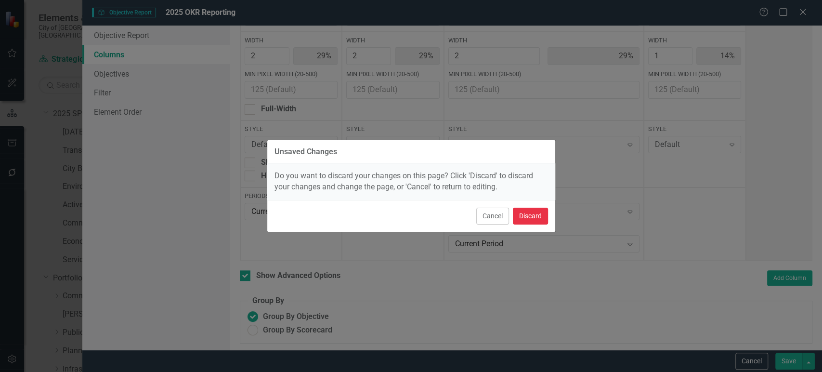
click at [545, 215] on button "Discard" at bounding box center [530, 216] width 35 height 17
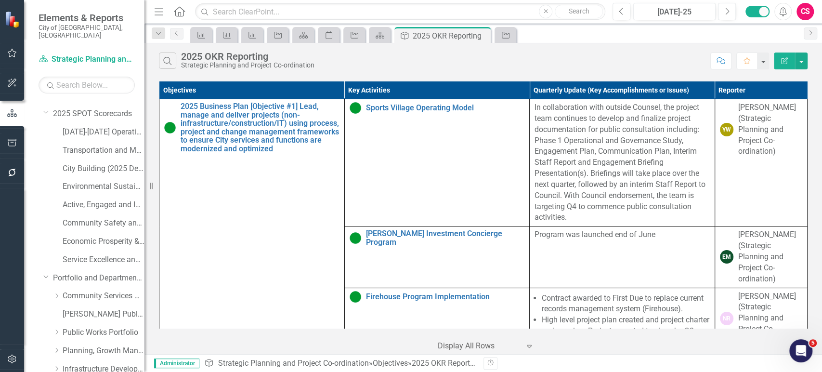
click at [786, 67] on button "Edit Report" at bounding box center [784, 60] width 21 height 17
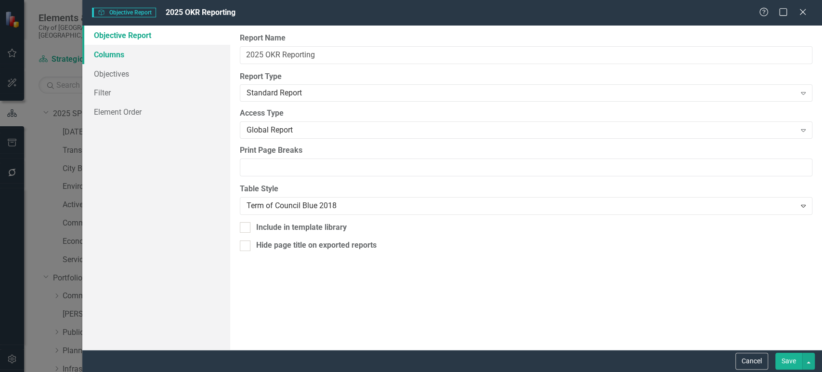
click at [133, 57] on link "Columns" at bounding box center [156, 54] width 148 height 19
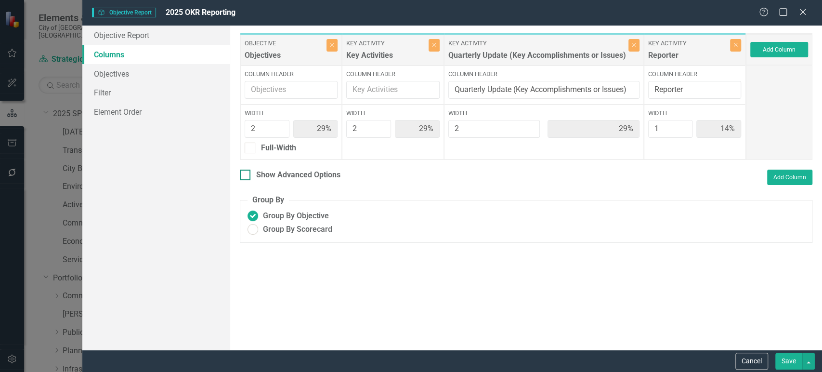
click at [274, 176] on div "Show Advanced Options" at bounding box center [298, 175] width 84 height 11
click at [246, 176] on input "Show Advanced Options" at bounding box center [243, 173] width 6 height 6
checkbox input "true"
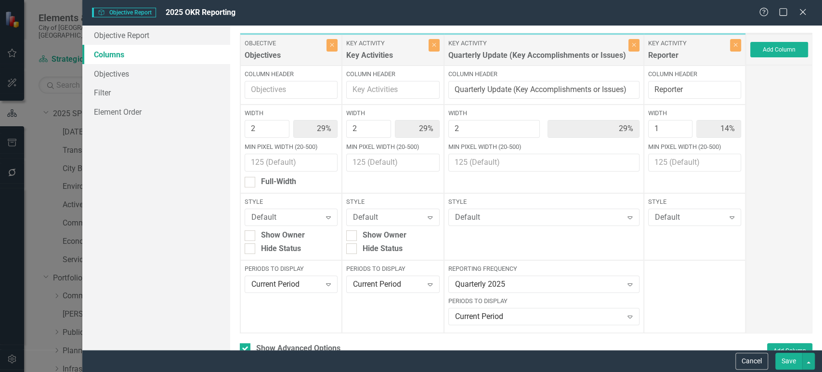
scroll to position [73, 0]
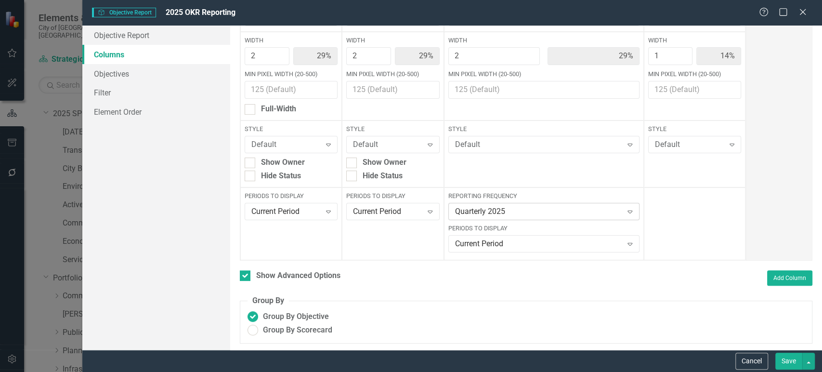
click at [535, 215] on div "Quarterly 2025" at bounding box center [539, 211] width 168 height 11
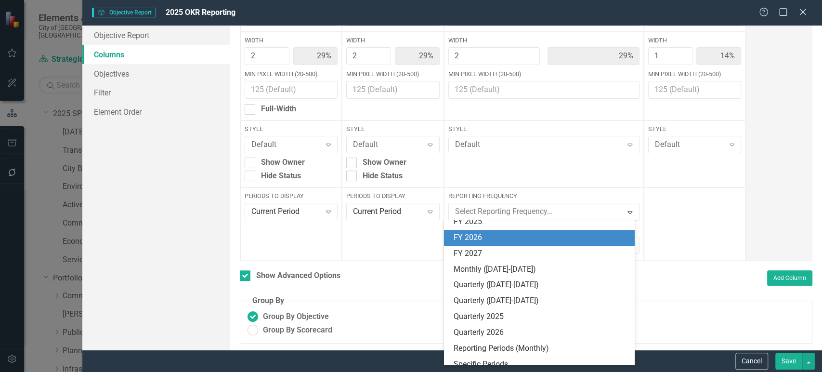
scroll to position [0, 0]
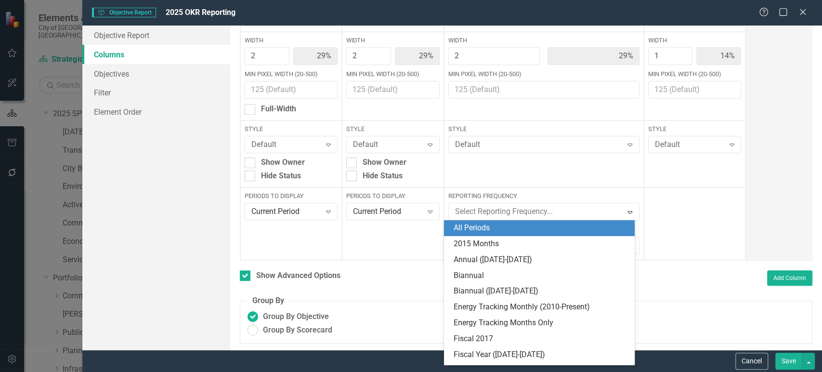
click at [491, 233] on div "All Periods" at bounding box center [541, 227] width 175 height 11
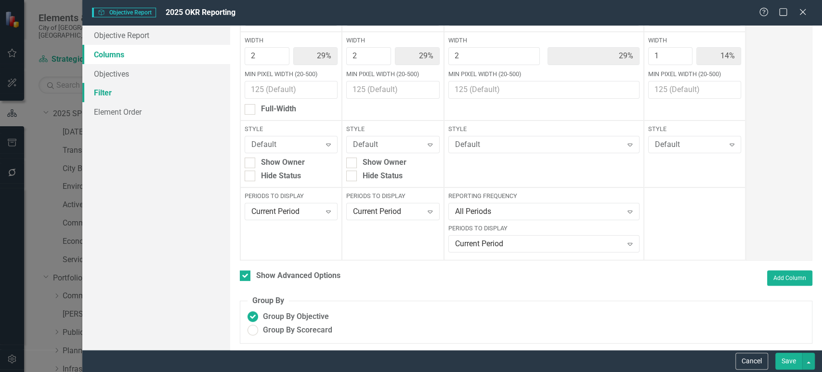
click at [117, 93] on link "Filter" at bounding box center [156, 92] width 148 height 19
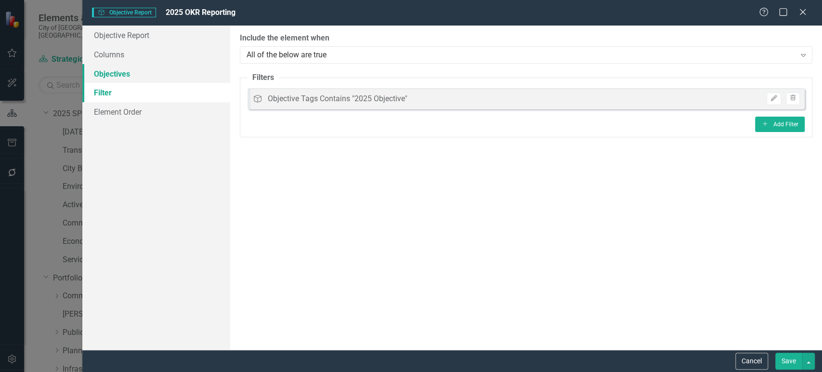
click at [153, 77] on link "Objectives" at bounding box center [156, 73] width 148 height 19
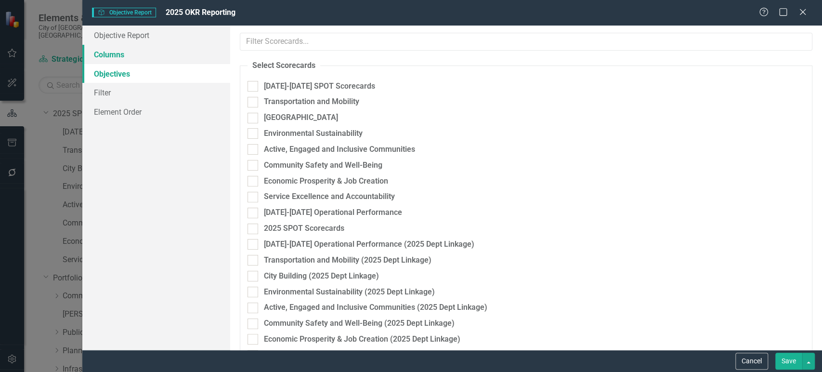
click at [129, 49] on link "Columns" at bounding box center [156, 54] width 148 height 19
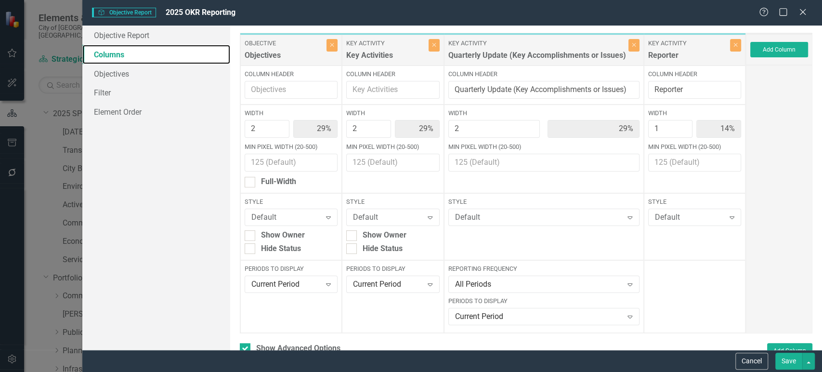
scroll to position [53, 0]
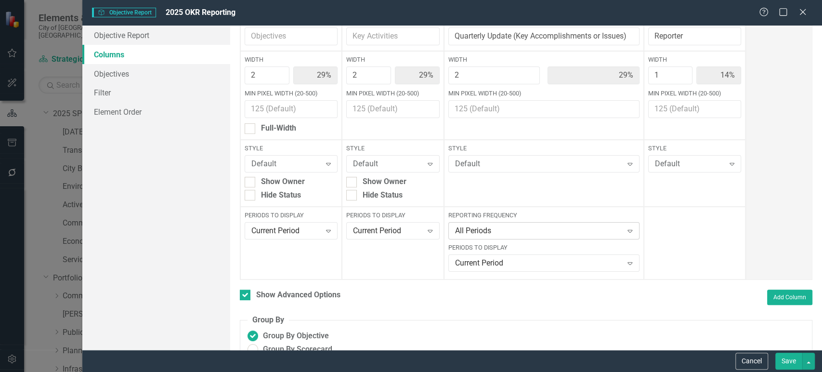
click at [496, 226] on div "All Periods" at bounding box center [539, 230] width 168 height 11
click at [134, 90] on link "Filter" at bounding box center [156, 92] width 148 height 19
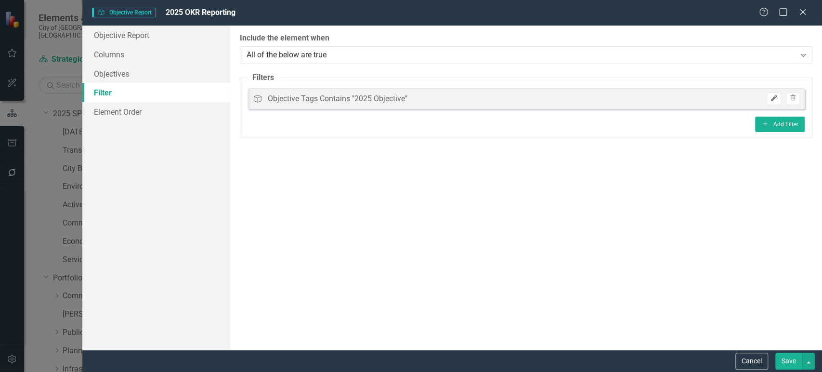
click at [773, 97] on icon "Edit" at bounding box center [773, 98] width 7 height 6
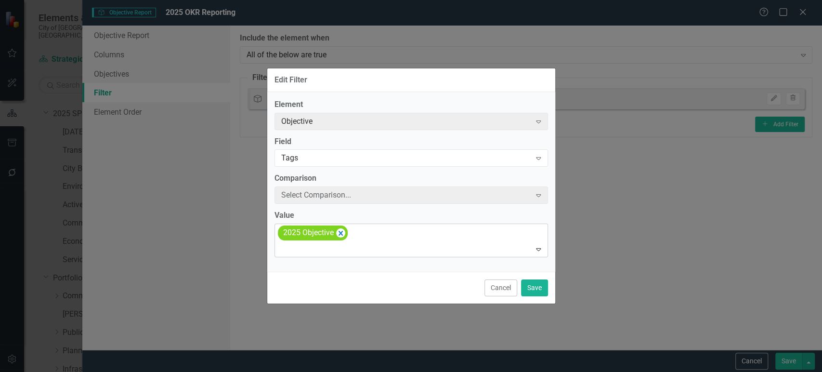
click at [369, 248] on div at bounding box center [411, 249] width 269 height 13
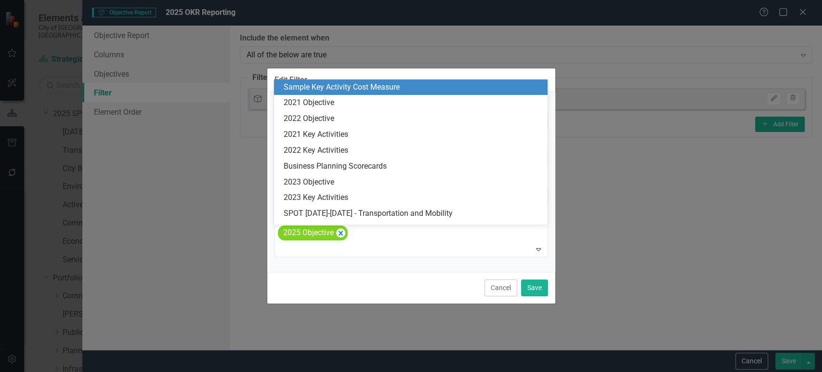
click at [369, 248] on div at bounding box center [411, 249] width 269 height 13
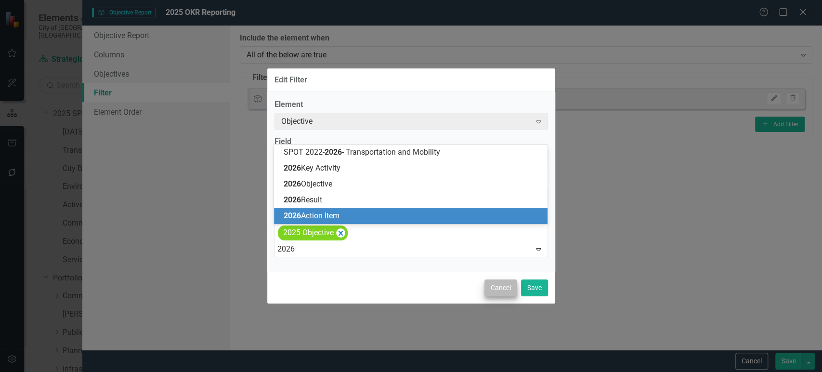
type input "2026"
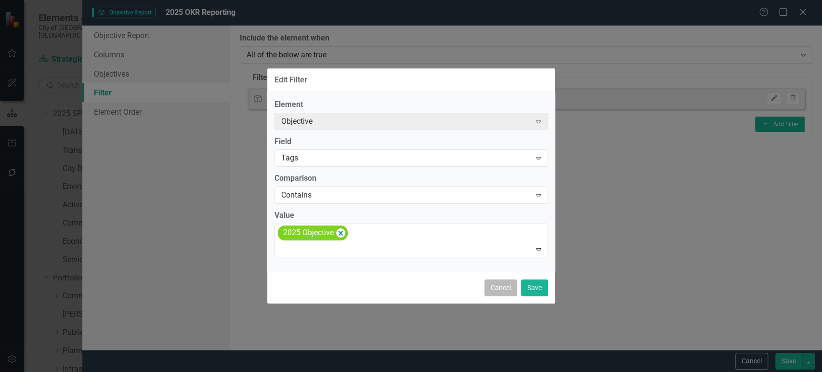
click at [505, 288] on button "Cancel" at bounding box center [500, 287] width 33 height 17
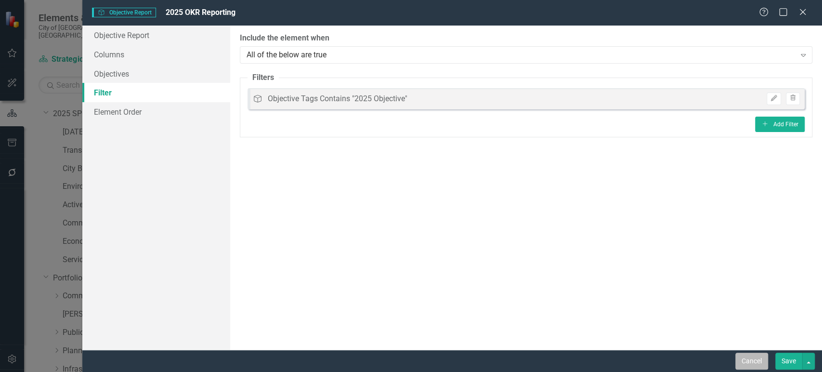
click at [751, 354] on button "Cancel" at bounding box center [751, 361] width 33 height 17
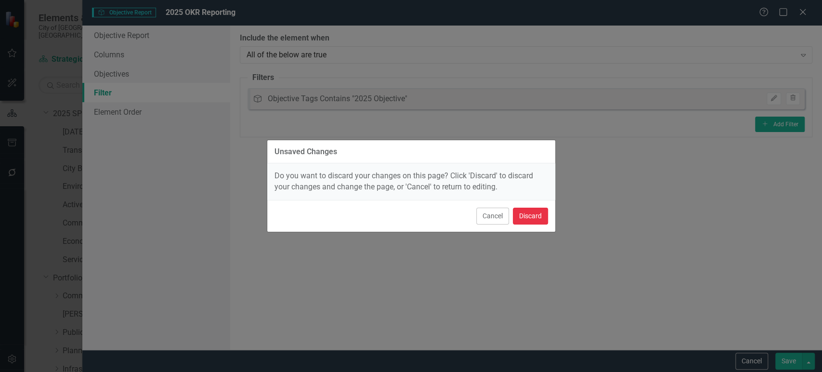
click at [541, 216] on button "Discard" at bounding box center [530, 216] width 35 height 17
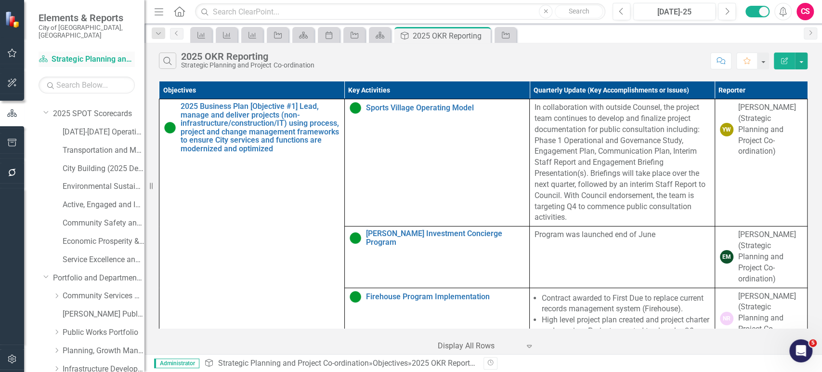
click at [78, 54] on link "Scorecard Strategic Planning and Project Co-ordination" at bounding box center [87, 59] width 96 height 11
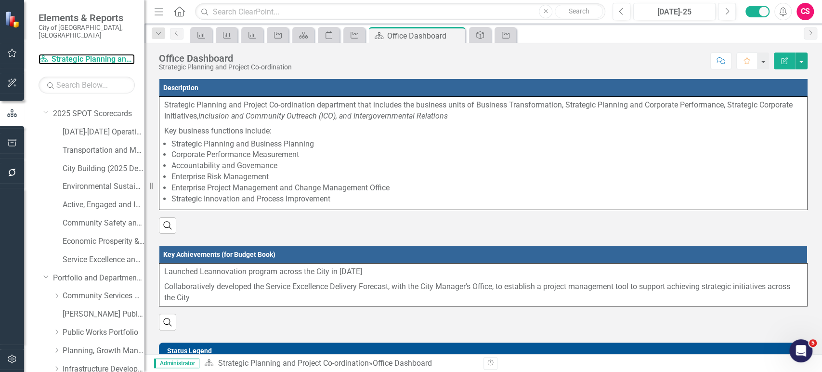
scroll to position [358, 0]
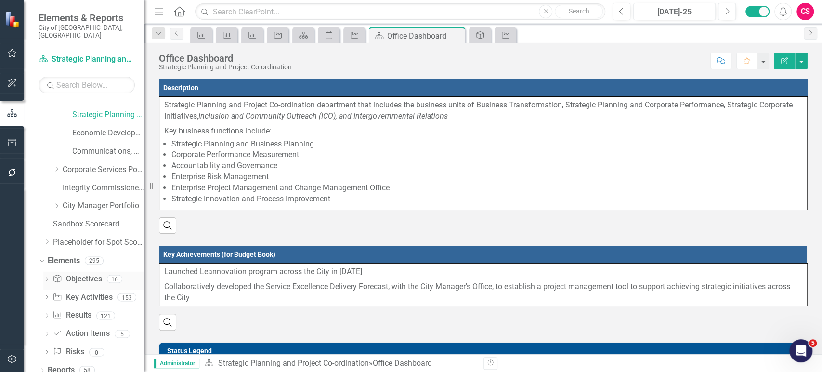
click at [78, 274] on link "Objective Objectives" at bounding box center [76, 279] width 49 height 11
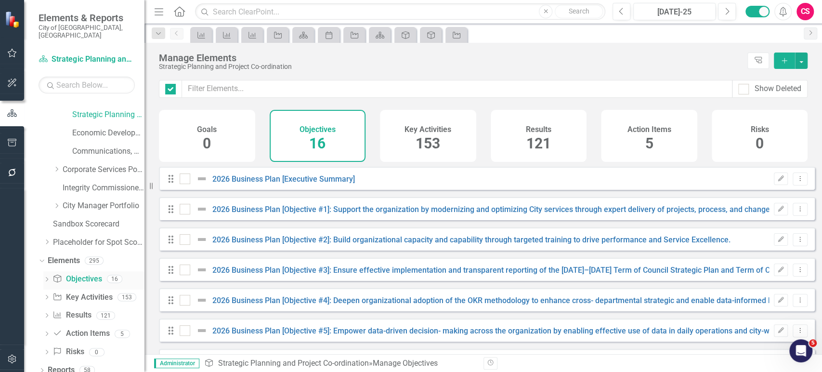
checkbox input "false"
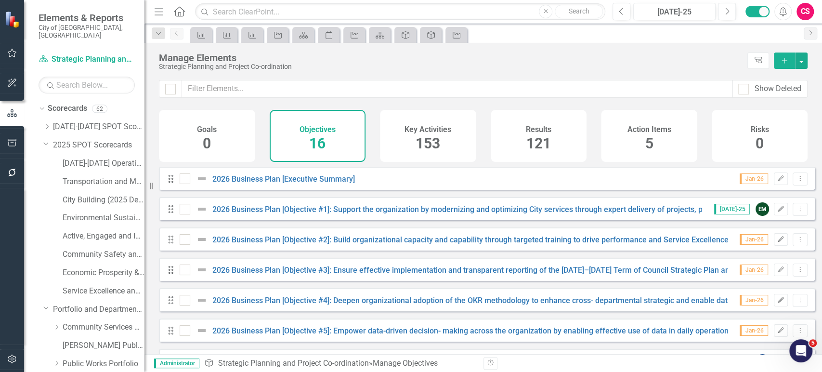
scroll to position [107, 0]
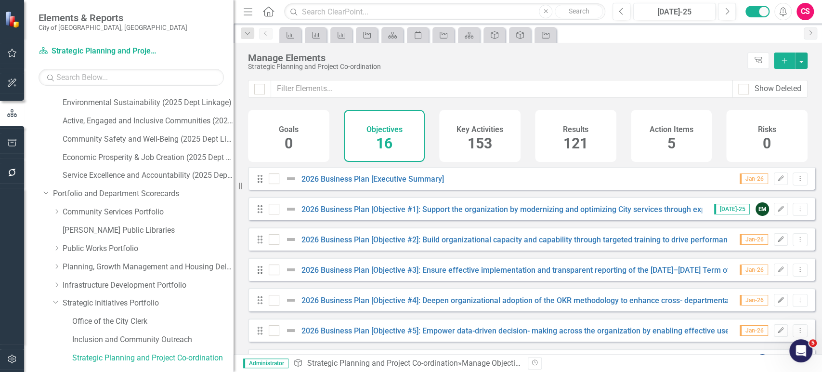
drag, startPoint x: 147, startPoint y: 195, endPoint x: 234, endPoint y: 189, distance: 86.4
click at [234, 189] on div "Resize" at bounding box center [238, 186] width 8 height 372
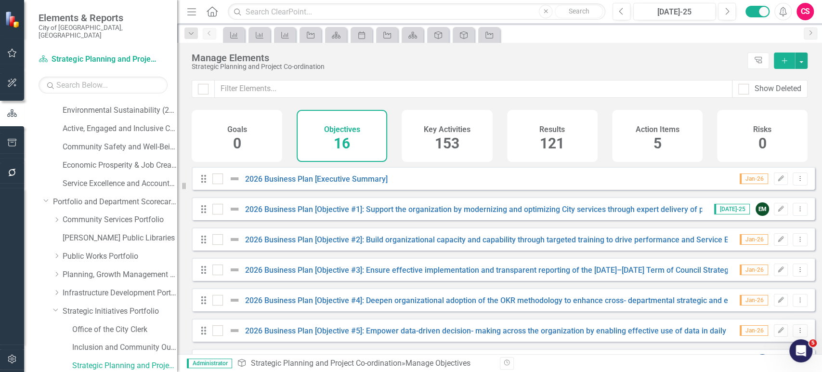
drag, startPoint x: 237, startPoint y: 222, endPoint x: 177, endPoint y: 230, distance: 60.7
click at [177, 230] on div "Resize" at bounding box center [181, 186] width 8 height 372
click at [45, 196] on icon "Dropdown" at bounding box center [46, 199] width 6 height 7
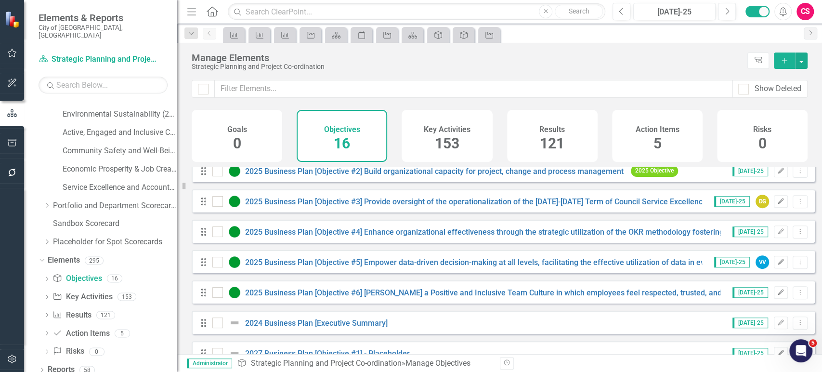
scroll to position [0, 0]
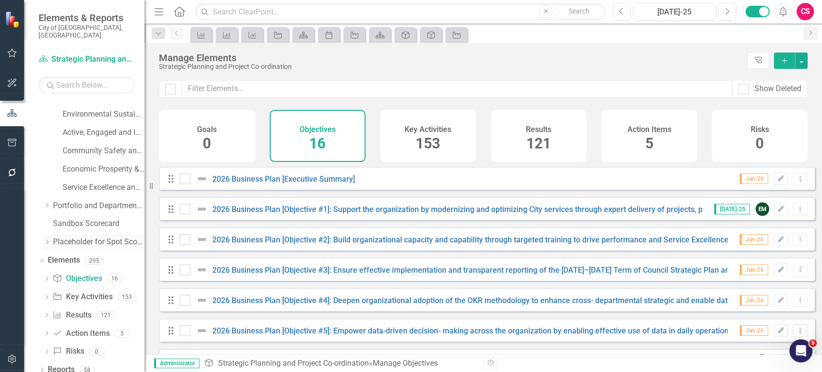
drag, startPoint x: 176, startPoint y: 226, endPoint x: 135, endPoint y: 226, distance: 40.9
click at [135, 226] on div "Elements & Reports City of [GEOGRAPHIC_DATA], ON Scorecard Strategic Planning a…" at bounding box center [72, 186] width 144 height 372
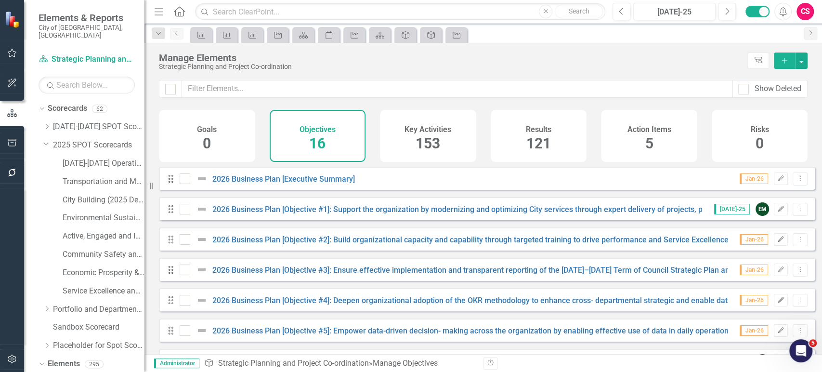
click at [445, 132] on h4 "Key Activities" at bounding box center [428, 129] width 47 height 9
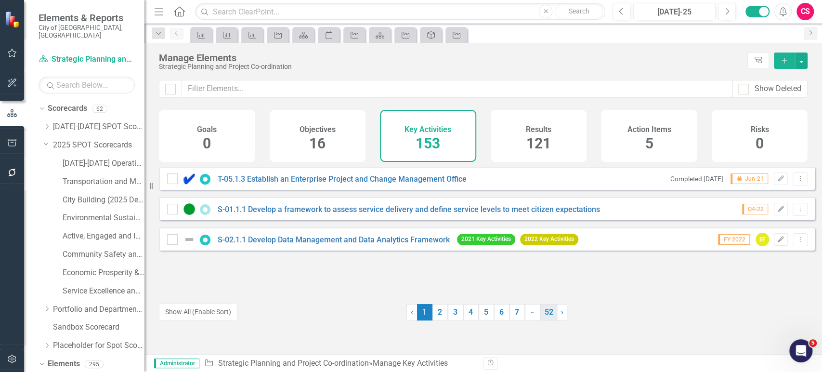
click at [542, 315] on link "52" at bounding box center [548, 312] width 17 height 16
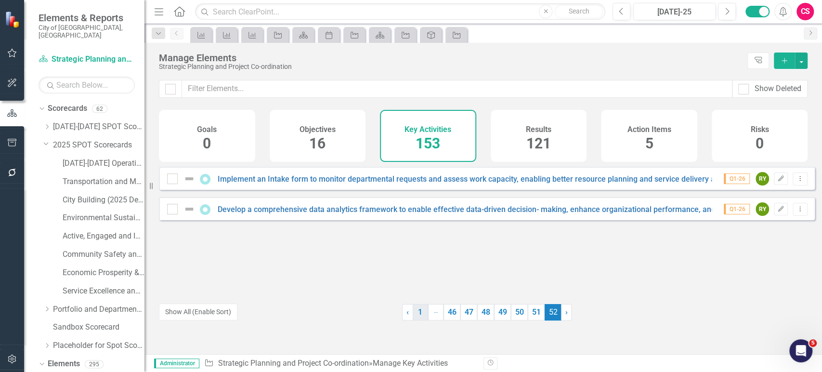
click at [417, 315] on link "1" at bounding box center [420, 312] width 15 height 16
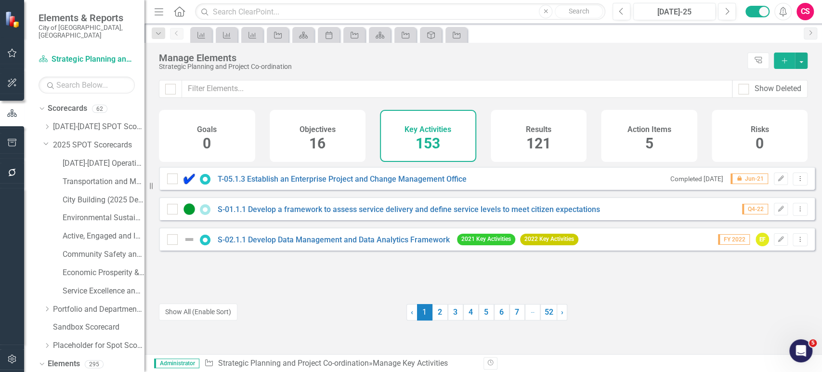
click at [553, 139] on div "Results 121" at bounding box center [539, 136] width 96 height 52
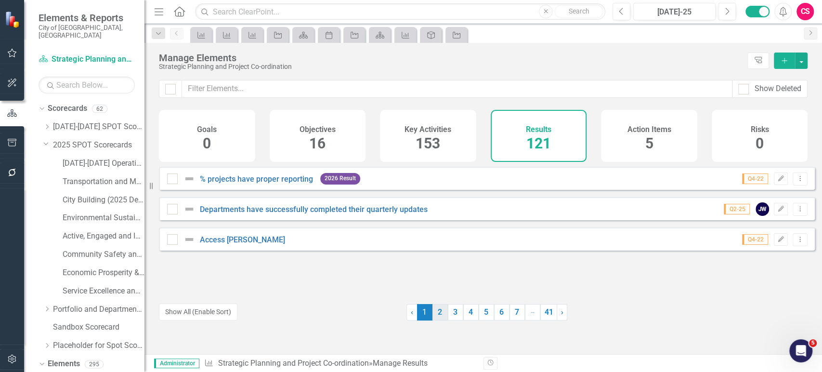
click at [433, 316] on link "2" at bounding box center [439, 312] width 15 height 16
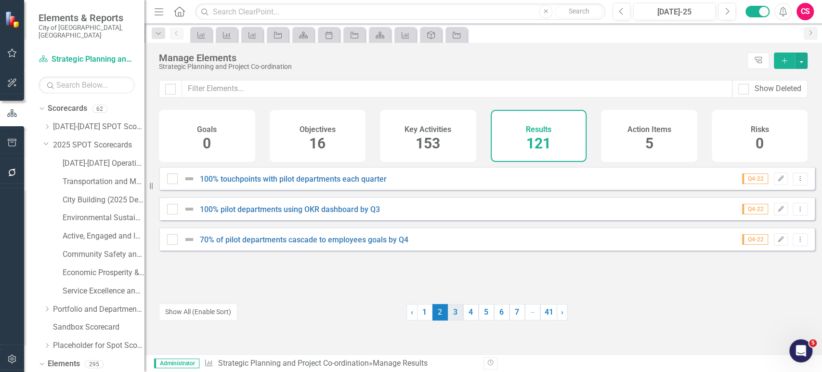
click at [452, 316] on link "3" at bounding box center [455, 312] width 15 height 16
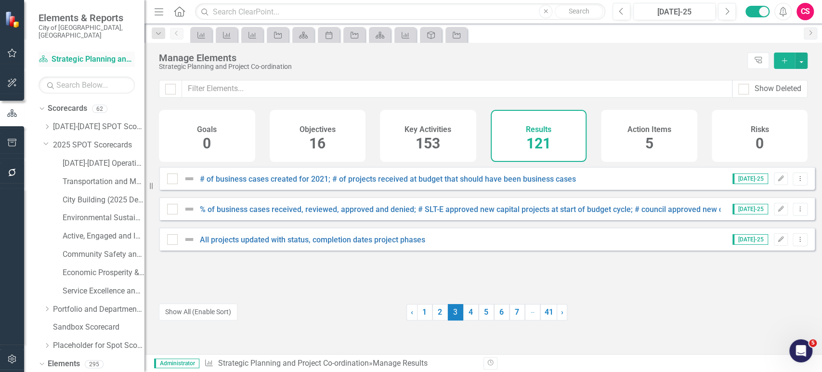
click at [86, 55] on link "Scorecard Strategic Planning and Project Co-ordination" at bounding box center [87, 59] width 96 height 11
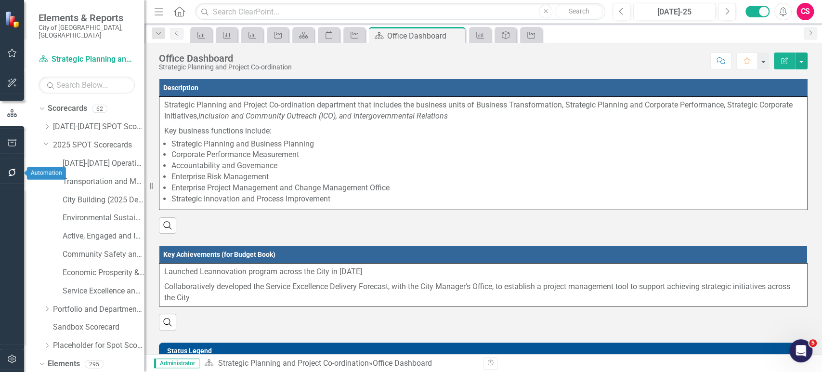
click at [8, 179] on button "button" at bounding box center [12, 173] width 22 height 20
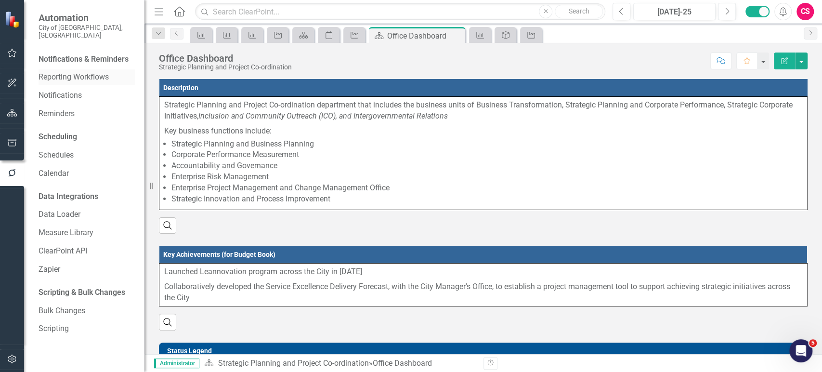
click at [73, 72] on link "Reporting Workflows" at bounding box center [87, 77] width 96 height 11
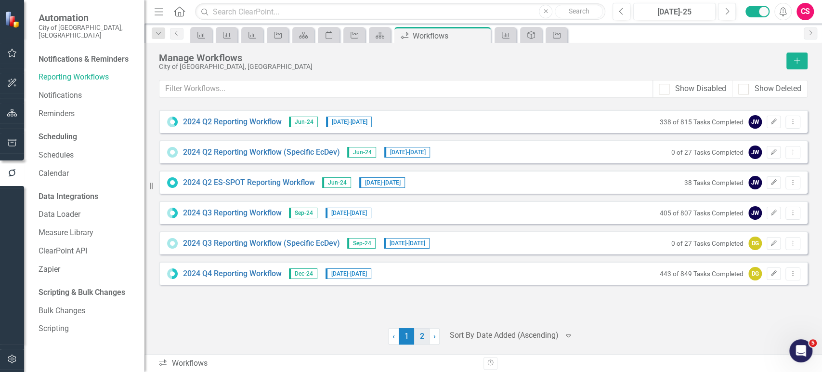
click at [426, 338] on link "2" at bounding box center [421, 336] width 15 height 16
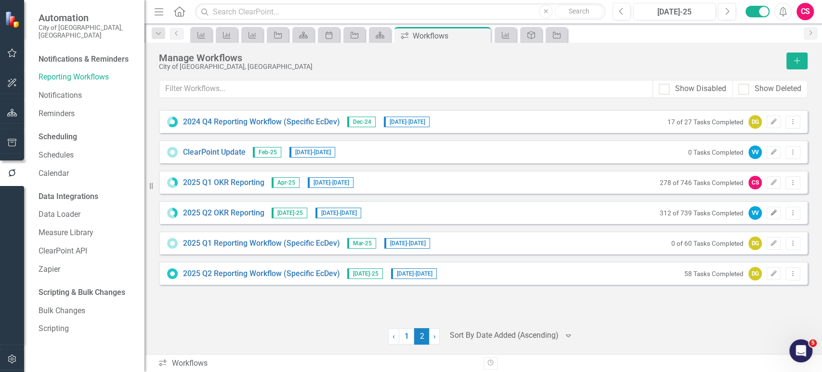
click at [776, 213] on icon "Edit" at bounding box center [773, 213] width 7 height 6
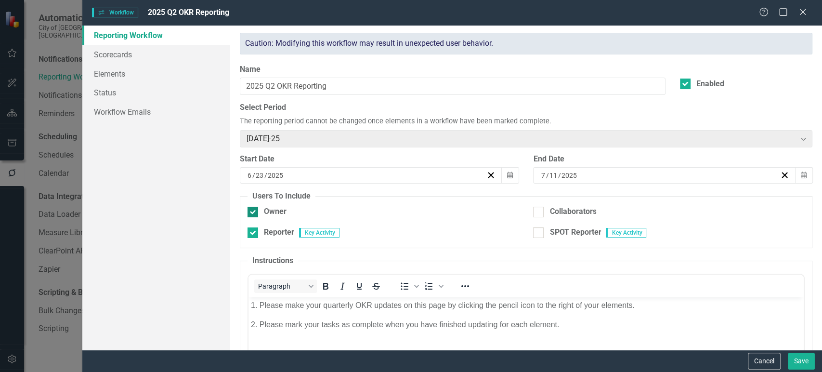
click at [253, 207] on input "Owner" at bounding box center [251, 210] width 6 height 6
checkbox input "false"
click at [761, 365] on button "Cancel" at bounding box center [764, 361] width 33 height 17
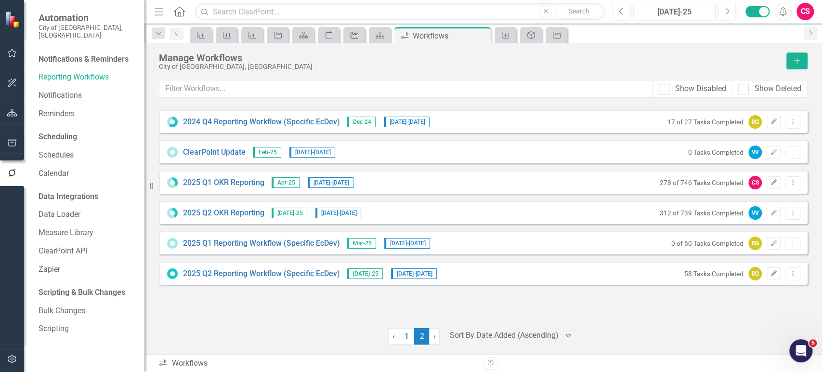
click at [357, 35] on icon "Key Activity" at bounding box center [355, 35] width 10 height 8
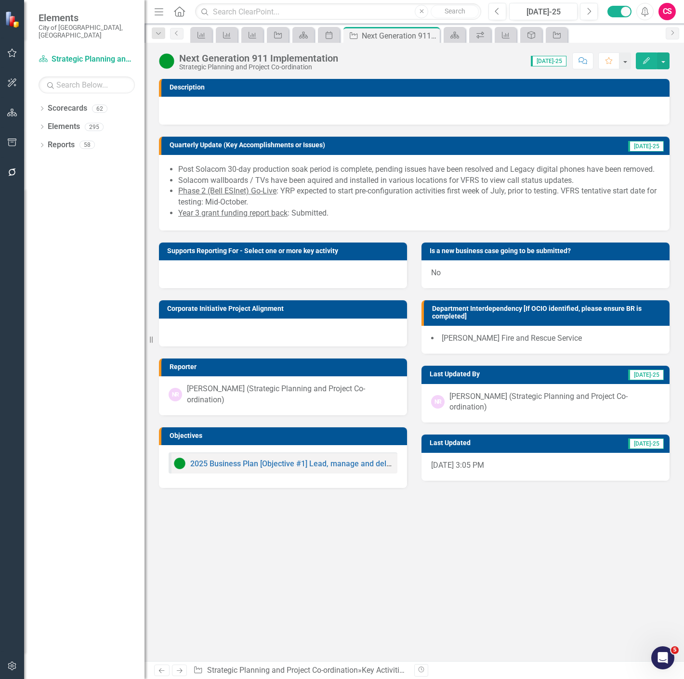
click at [37, 104] on div "Dropdown Scorecards 62 Dropdown [DATE]-[DATE] SPOT Scorecards Transportation an…" at bounding box center [84, 390] width 120 height 579
click at [263, 328] on div at bounding box center [283, 333] width 248 height 28
click at [263, 327] on div at bounding box center [283, 333] width 248 height 28
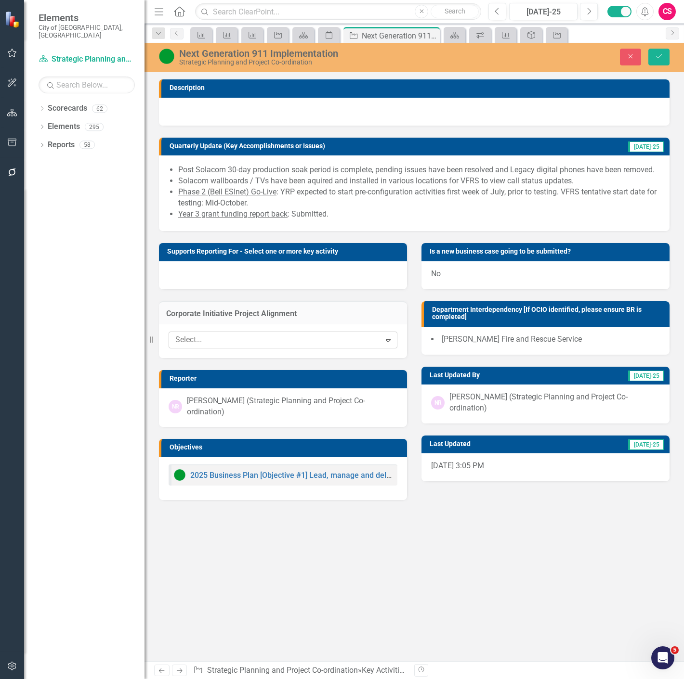
click at [263, 335] on div at bounding box center [275, 340] width 209 height 13
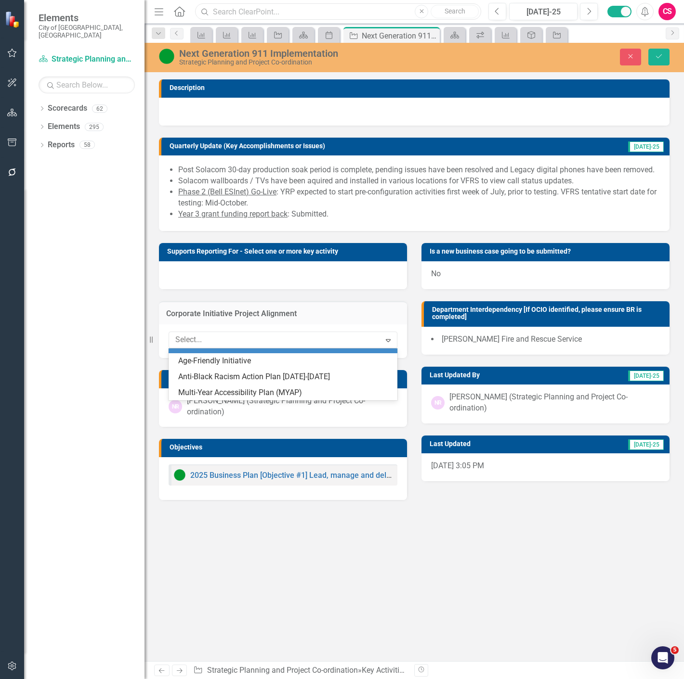
click at [257, 13] on input "text" at bounding box center [338, 11] width 286 height 17
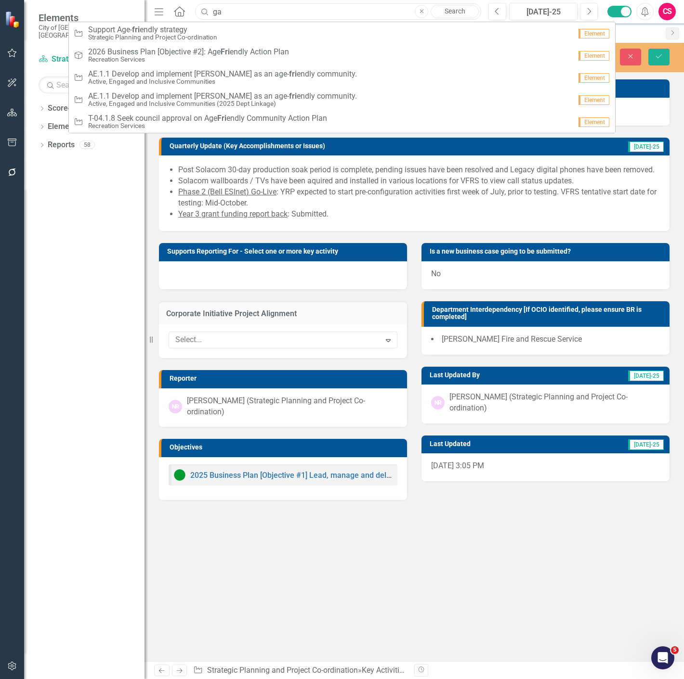
type input "g"
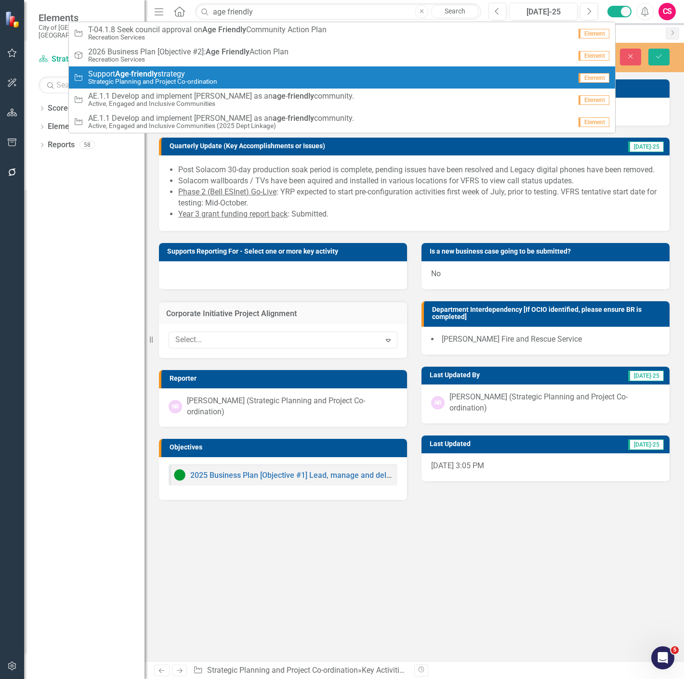
click at [217, 79] on small "Strategic Planning and Project Co-ordination" at bounding box center [152, 81] width 129 height 7
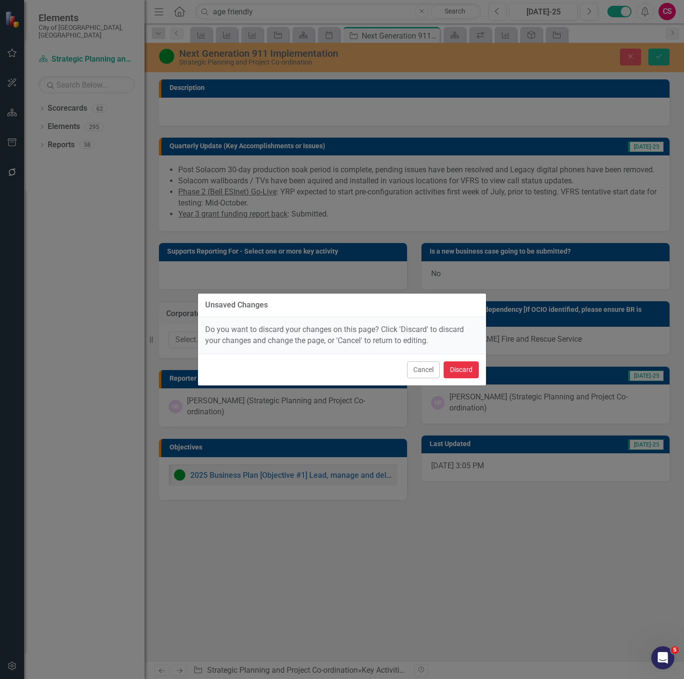
click at [470, 371] on button "Discard" at bounding box center [461, 370] width 35 height 17
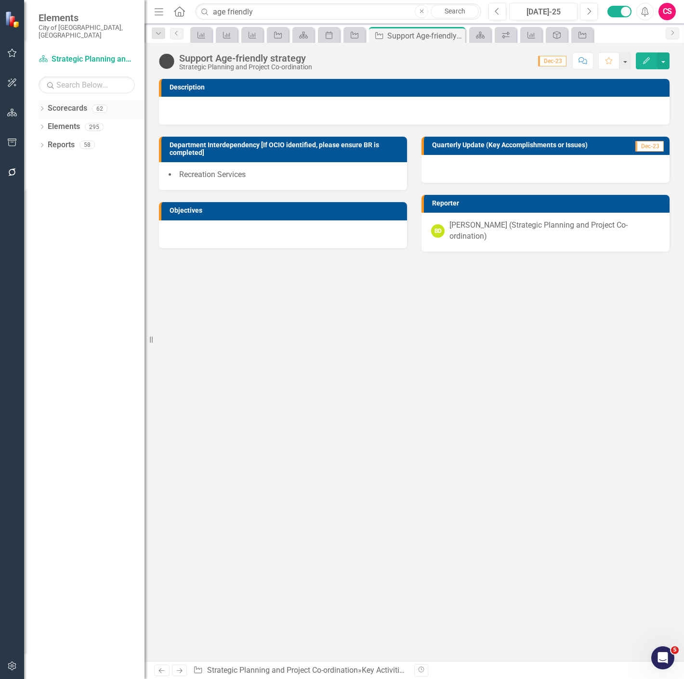
click at [43, 106] on div "Dropdown" at bounding box center [42, 110] width 7 height 8
click at [46, 119] on div "Dropdown [DATE]-[DATE] SPOT Scorecards" at bounding box center [93, 127] width 101 height 16
click at [46, 124] on icon "Dropdown" at bounding box center [46, 127] width 7 height 6
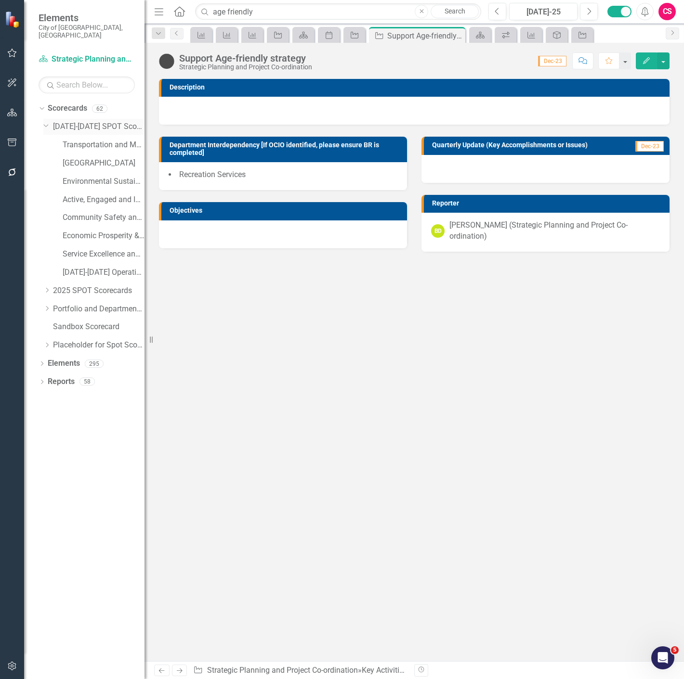
click at [46, 124] on icon at bounding box center [46, 125] width 5 height 2
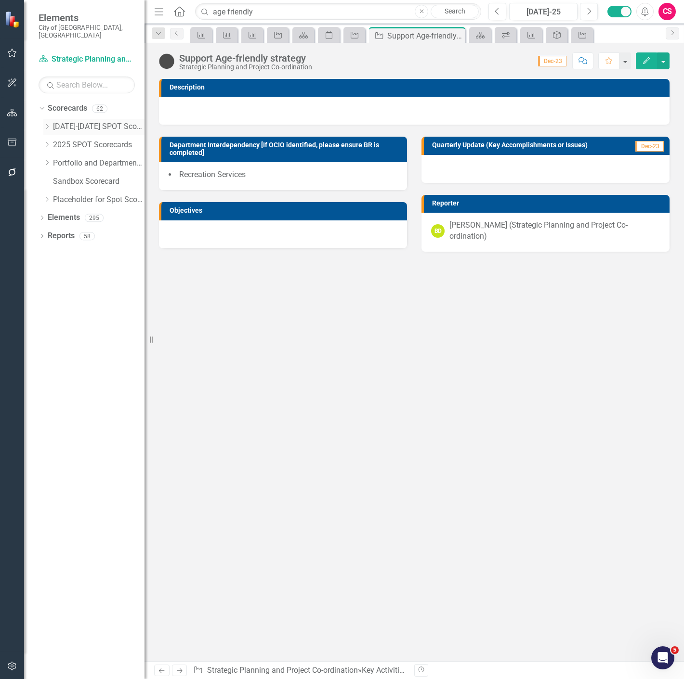
click at [49, 124] on icon "Dropdown" at bounding box center [46, 127] width 7 height 6
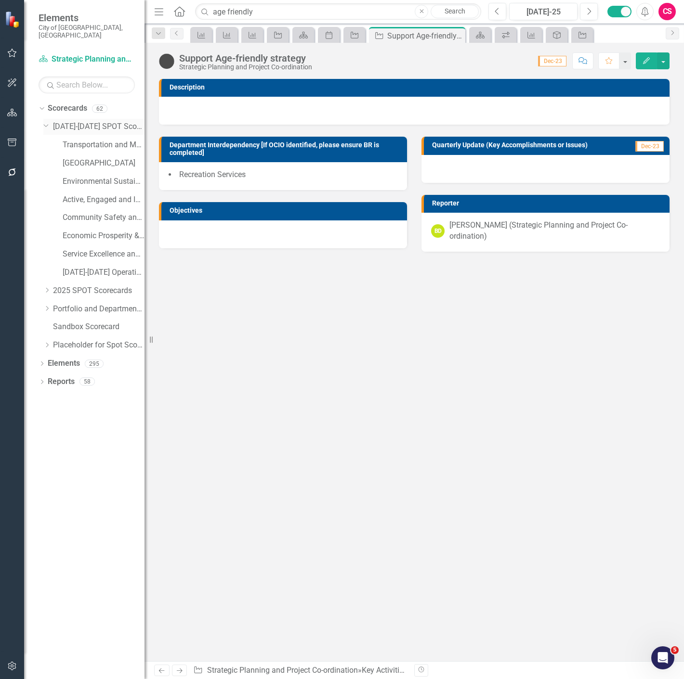
click at [49, 121] on icon "Dropdown" at bounding box center [46, 124] width 6 height 7
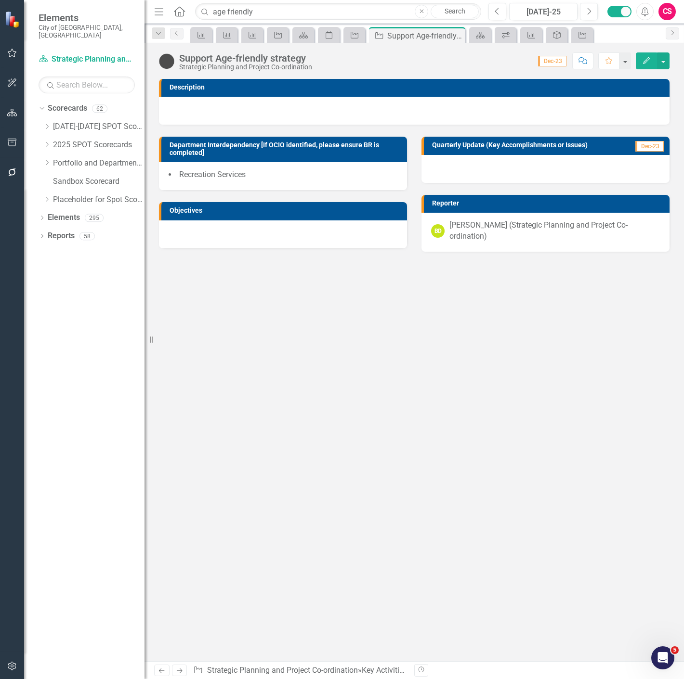
click at [328, 353] on div "Description Department Interdependency [If OCIO identified, please ensure BR is…" at bounding box center [413, 370] width 539 height 583
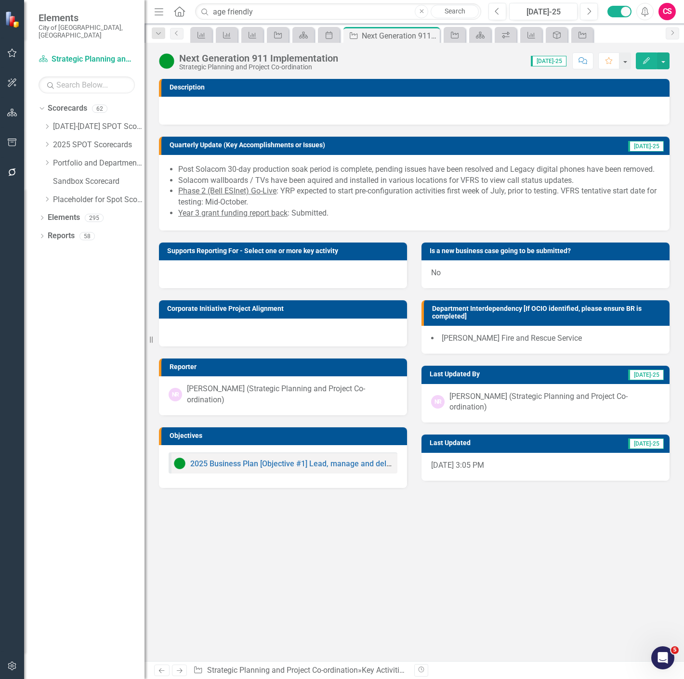
click at [277, 322] on div at bounding box center [283, 333] width 248 height 28
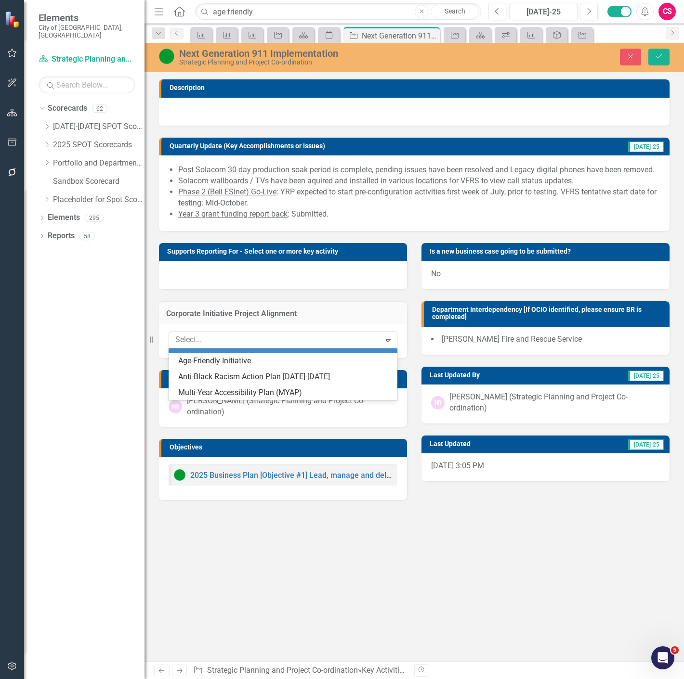
click at [277, 338] on div at bounding box center [275, 340] width 209 height 13
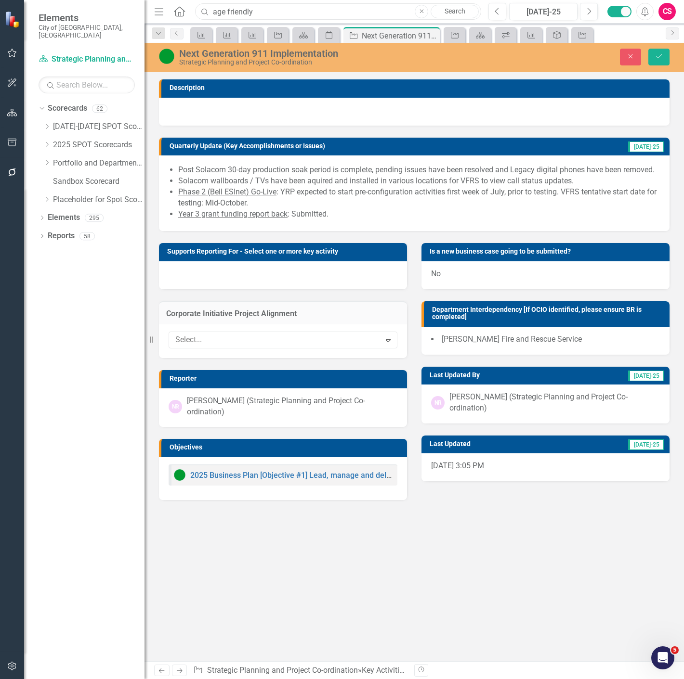
click at [274, 13] on input "age friendly" at bounding box center [338, 11] width 286 height 17
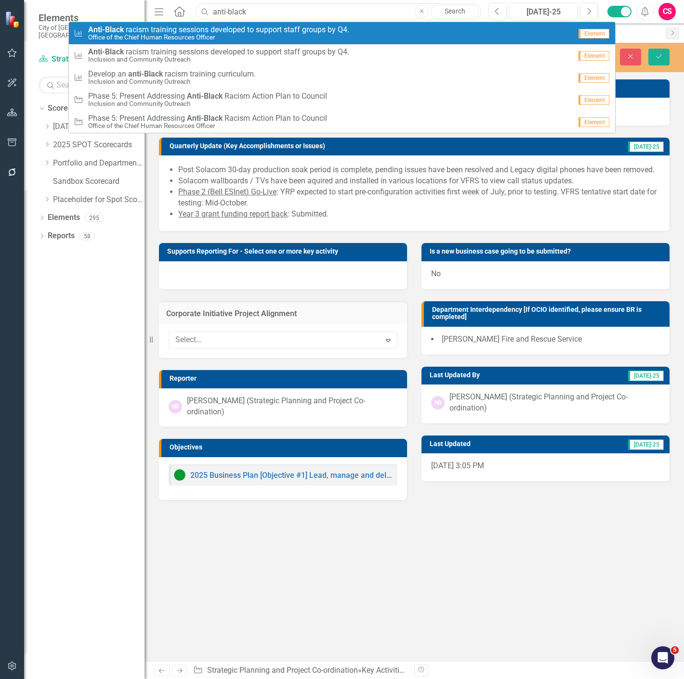
type input "anti-black"
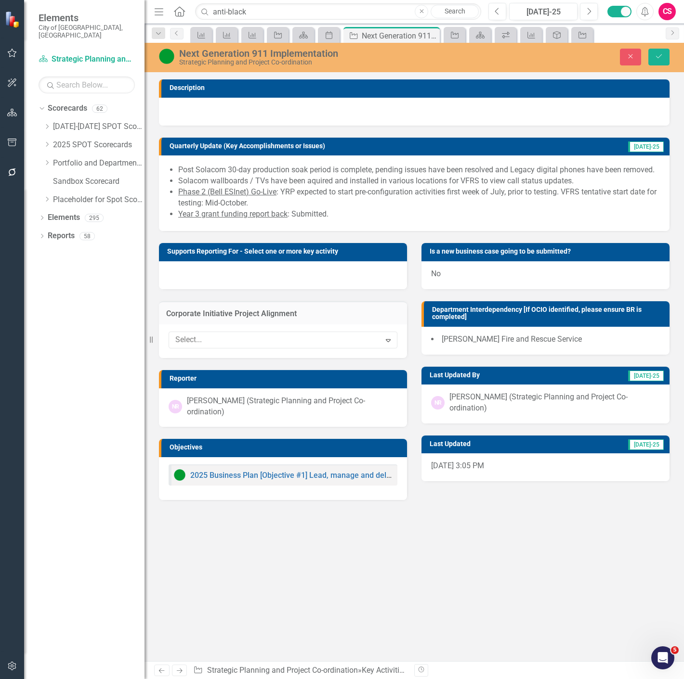
click at [205, 235] on div "Supports Reporting For - Select one or more key activity" at bounding box center [283, 260] width 262 height 58
click at [39, 216] on icon "Dropdown" at bounding box center [42, 218] width 7 height 5
click at [237, 342] on div at bounding box center [275, 340] width 209 height 13
click at [40, 171] on div "Dropdown Scorecards 62 Dropdown [DATE]-[DATE] SPOT Scorecards Transportation an…" at bounding box center [92, 155] width 106 height 109
click at [116, 371] on div "Dropdown Scorecards 62 Dropdown [DATE]-[DATE] SPOT Scorecards Transportation an…" at bounding box center [84, 390] width 120 height 579
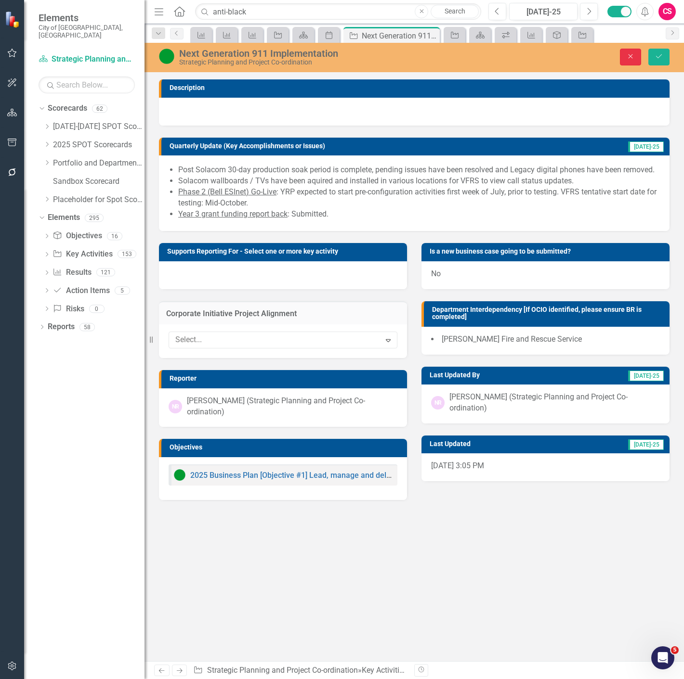
click at [623, 52] on button "Close" at bounding box center [630, 57] width 21 height 17
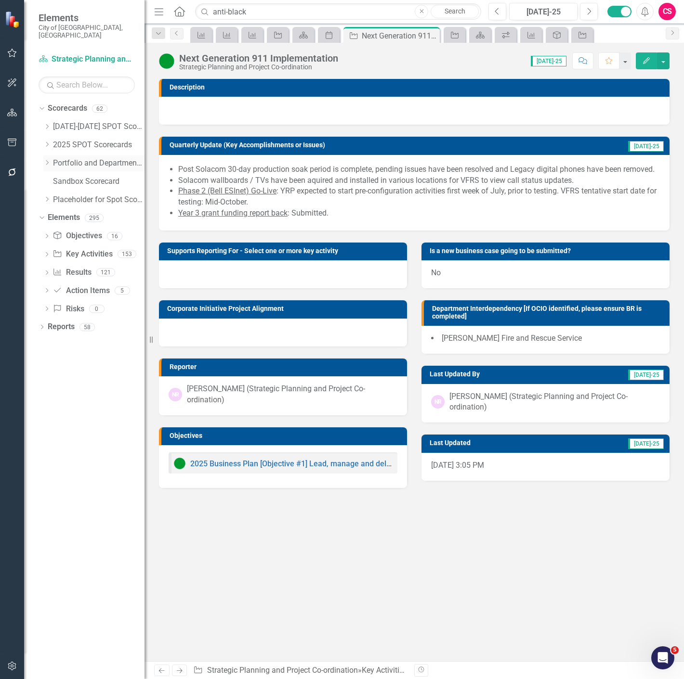
click at [47, 159] on div "Dropdown" at bounding box center [46, 163] width 7 height 8
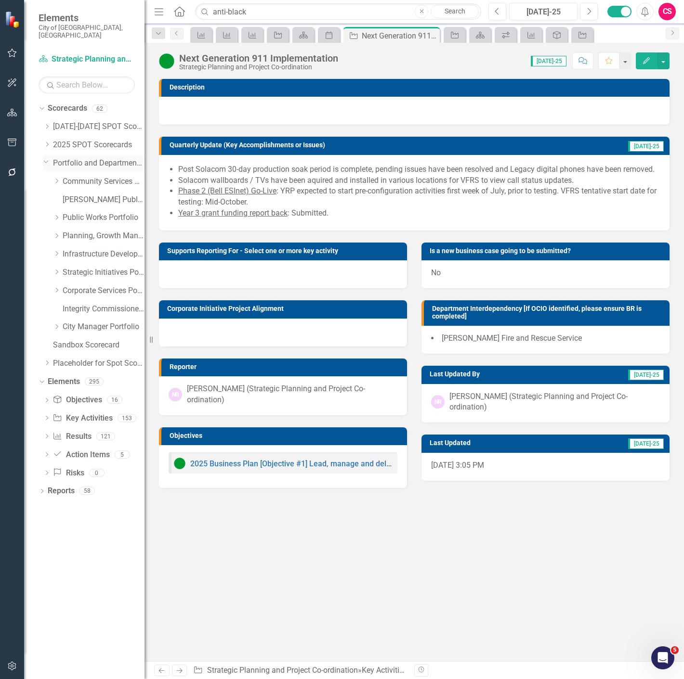
click at [47, 158] on div "Dropdown Portfolio and Department Scorecards" at bounding box center [93, 164] width 101 height 16
click at [44, 158] on icon "Dropdown" at bounding box center [46, 161] width 6 height 7
